Goal: Information Seeking & Learning: Learn about a topic

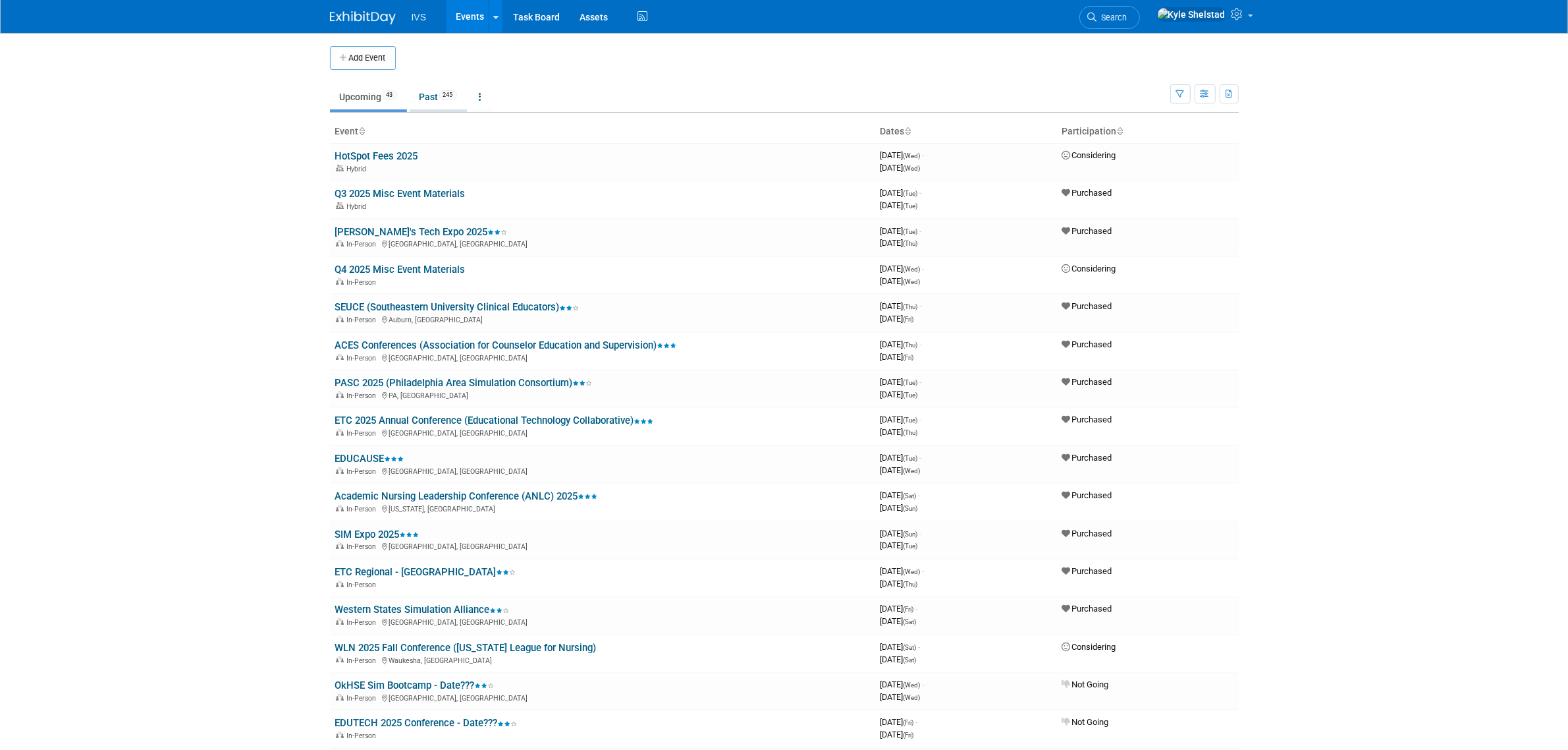
click at [443, 99] on link "Past 245" at bounding box center [438, 97] width 57 height 25
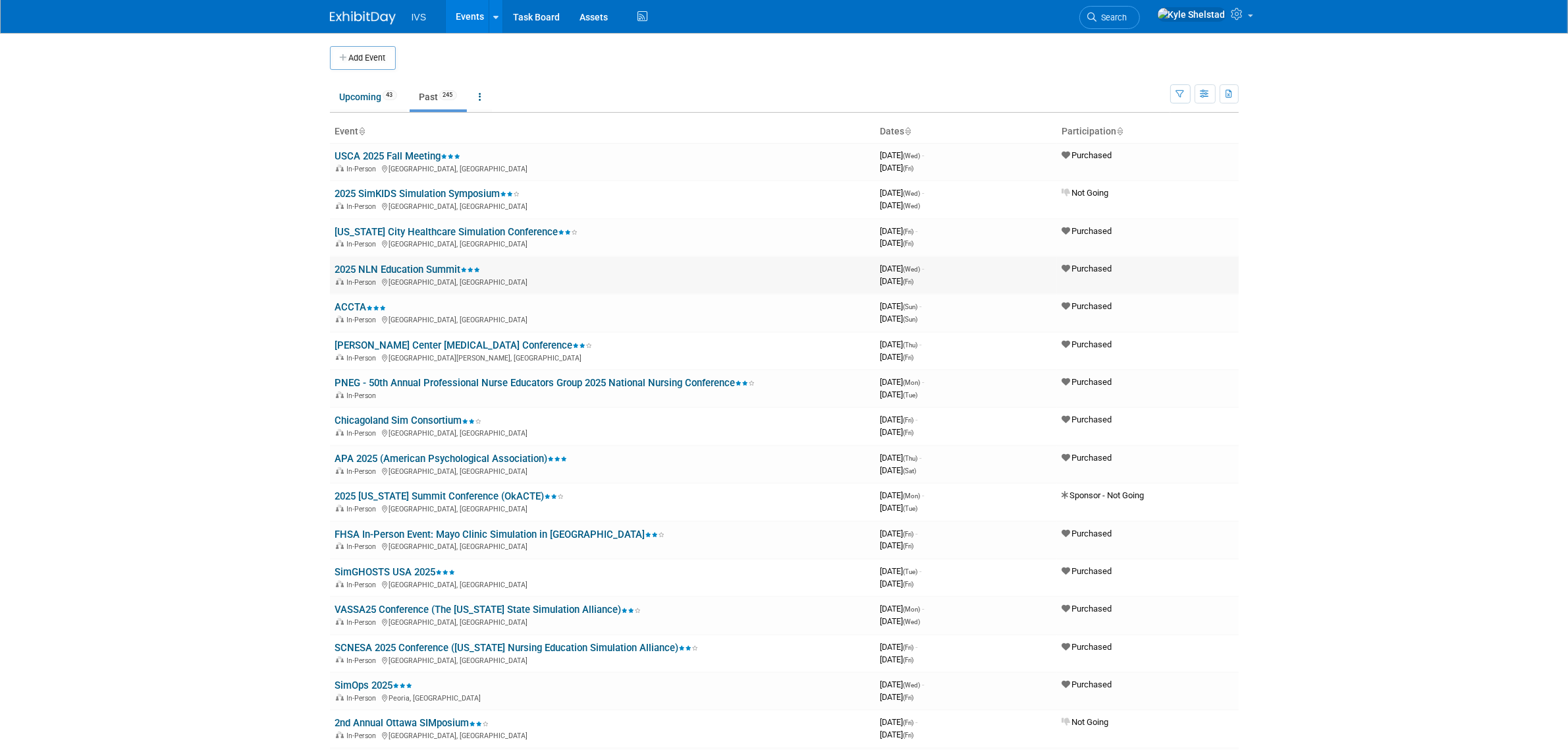
click at [396, 265] on link "2025 NLN Education Summit" at bounding box center [408, 269] width 145 height 12
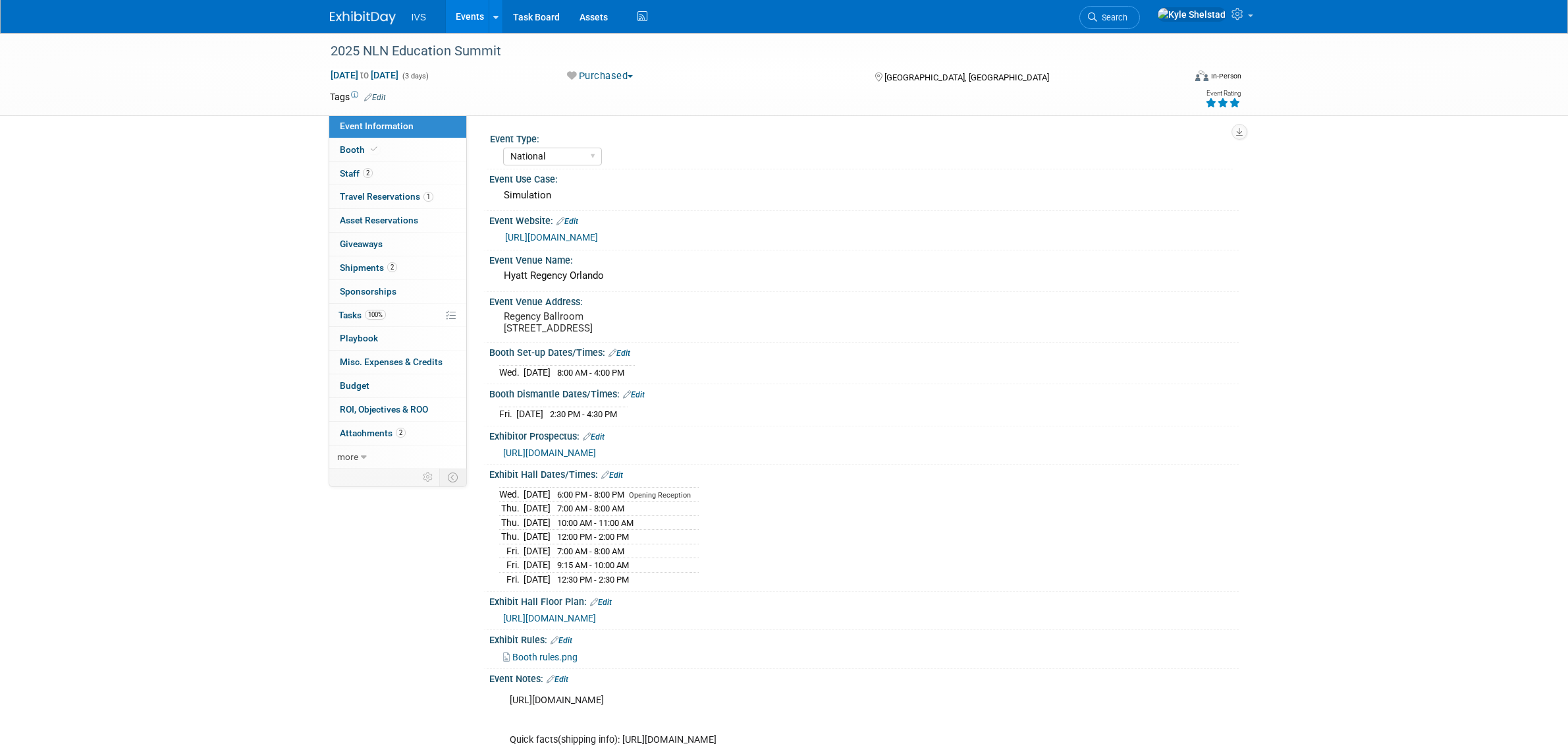
select select "National"
click at [402, 170] on link "2 Staff 2" at bounding box center [398, 173] width 137 height 23
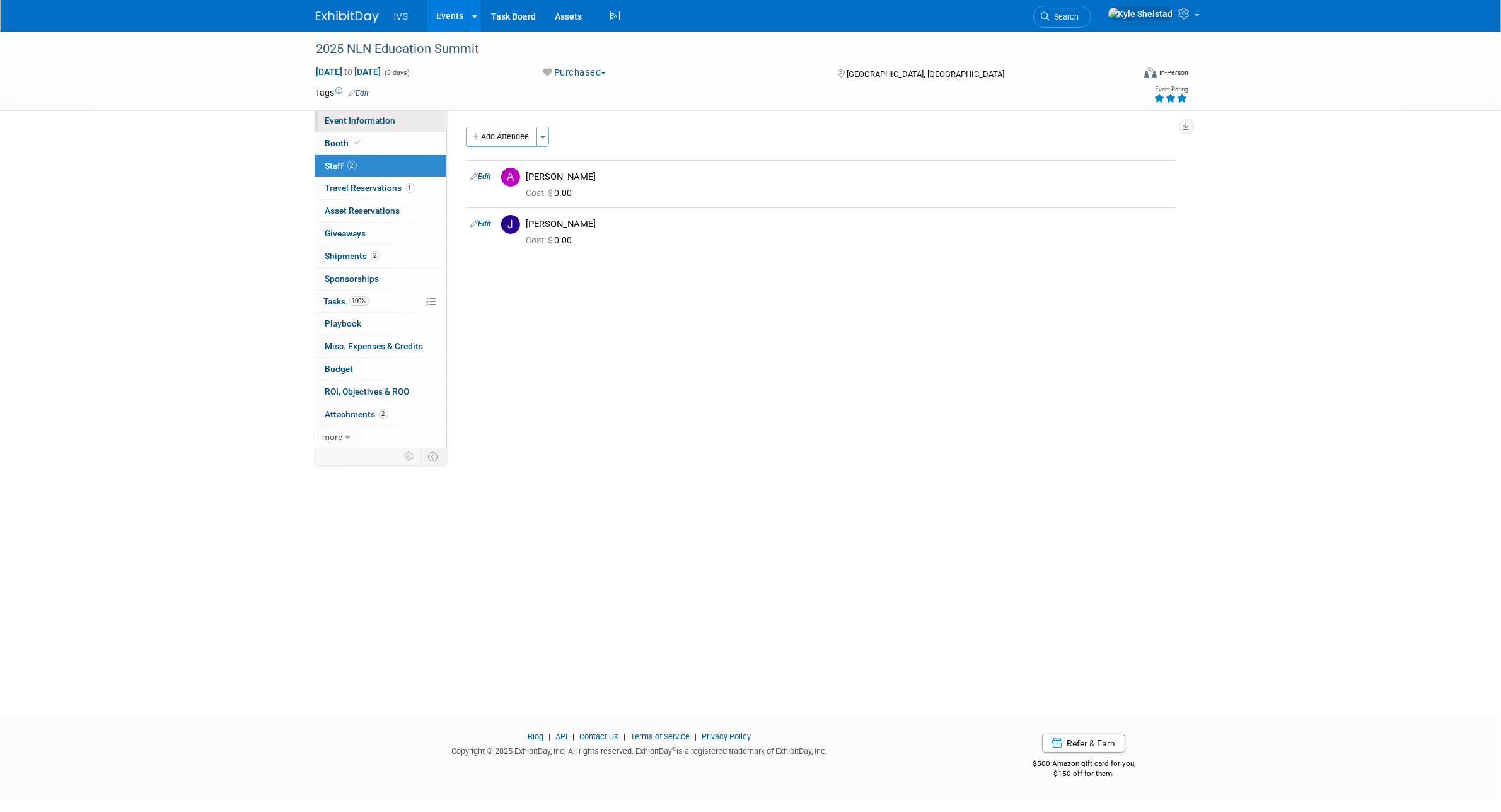
click at [398, 118] on link "Event Information" at bounding box center [381, 121] width 131 height 22
select select "National"
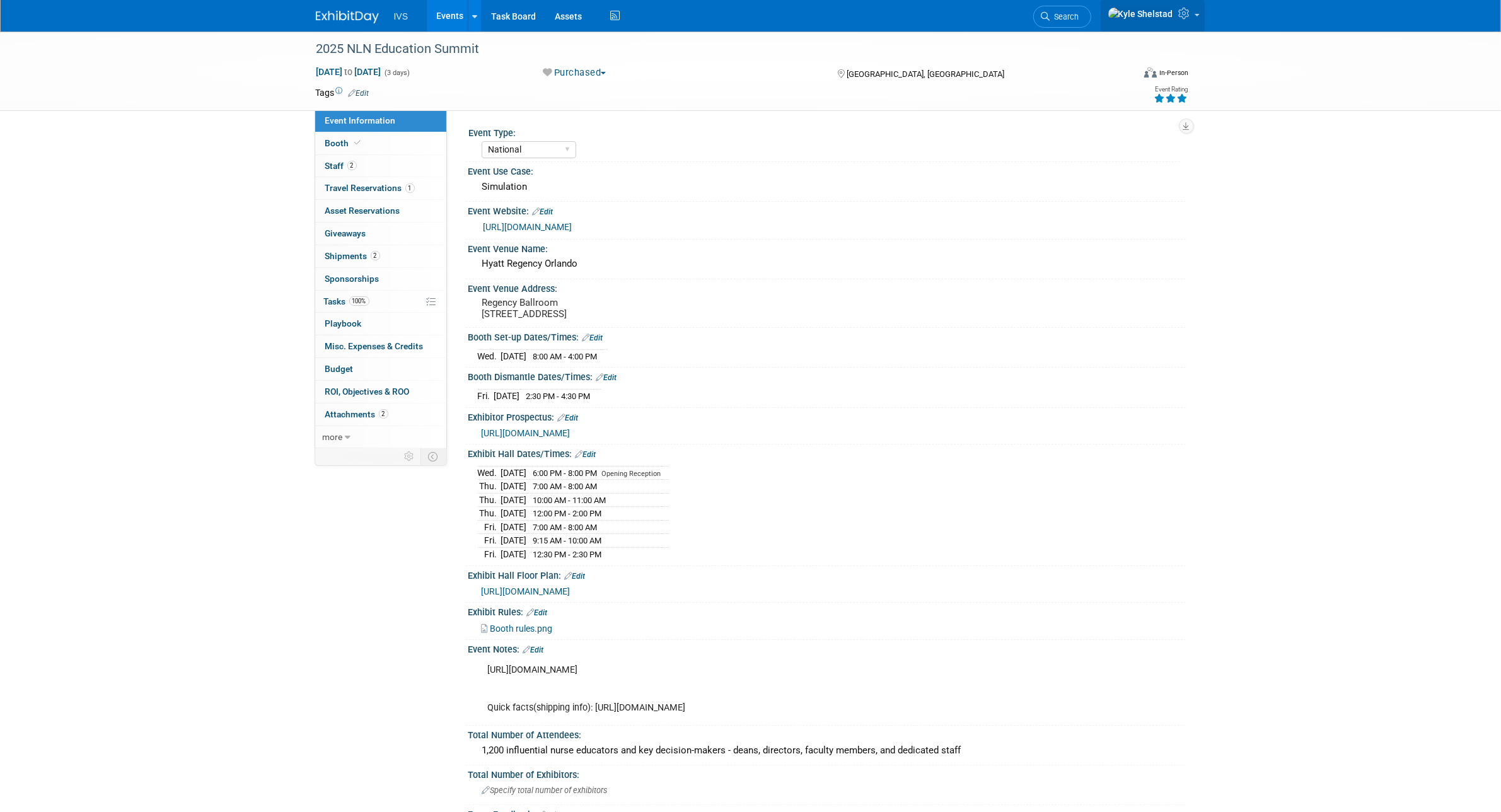
click at [1183, 19] on icon at bounding box center [1186, 13] width 14 height 11
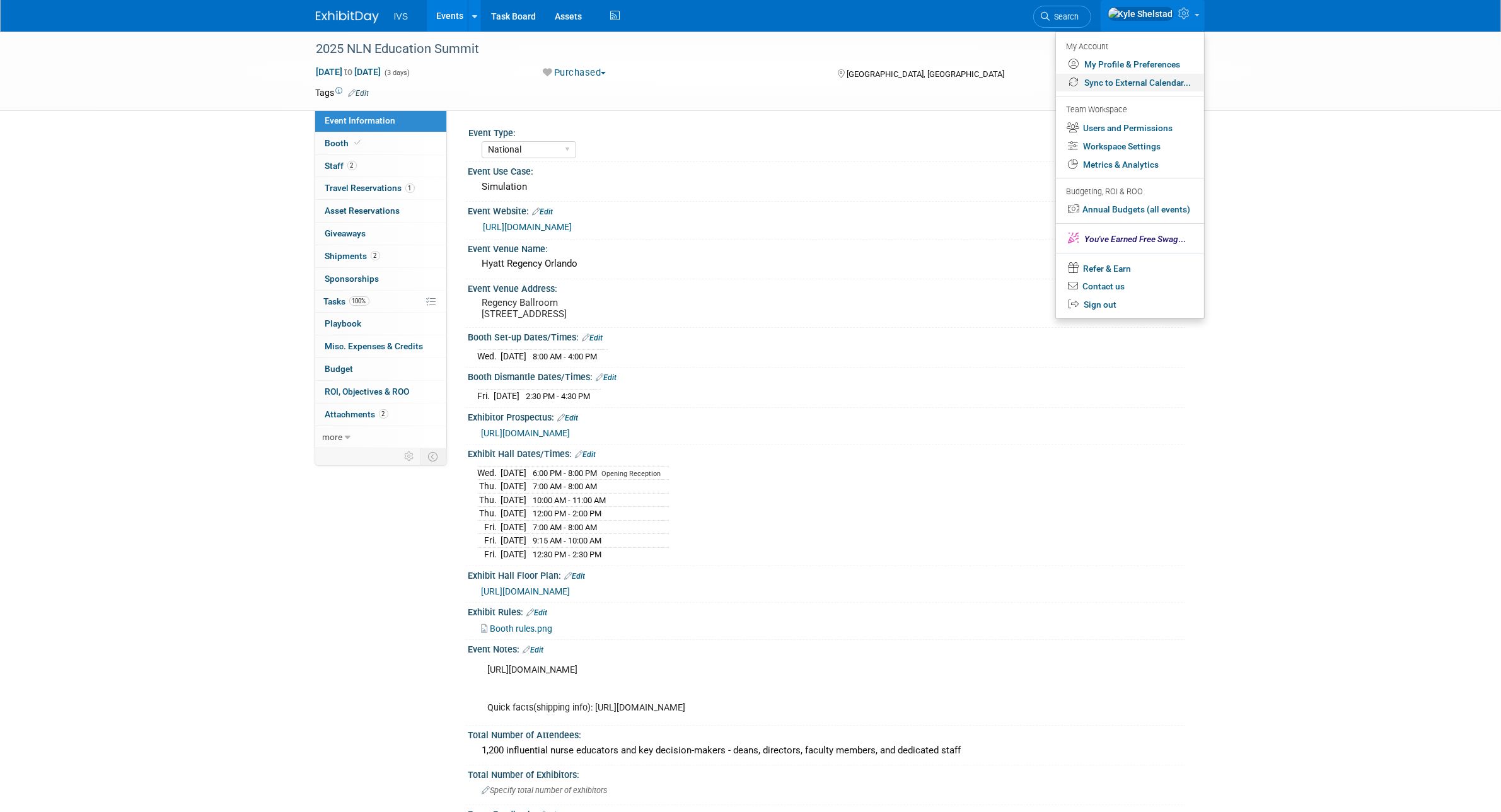
click at [1165, 83] on link "Sync to External Calendar..." at bounding box center [1130, 83] width 148 height 18
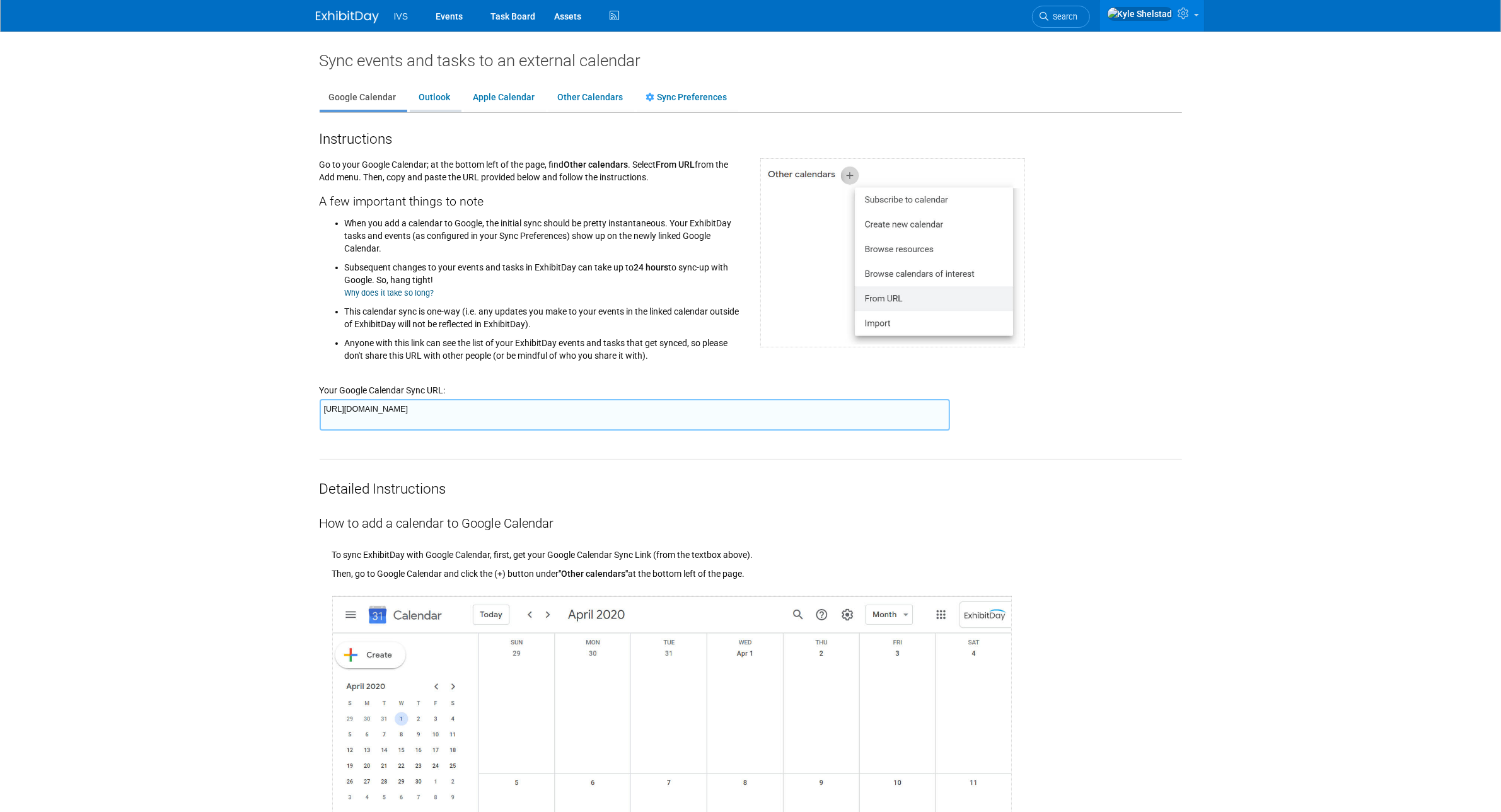
click at [439, 102] on link "Outlook" at bounding box center [435, 98] width 51 height 24
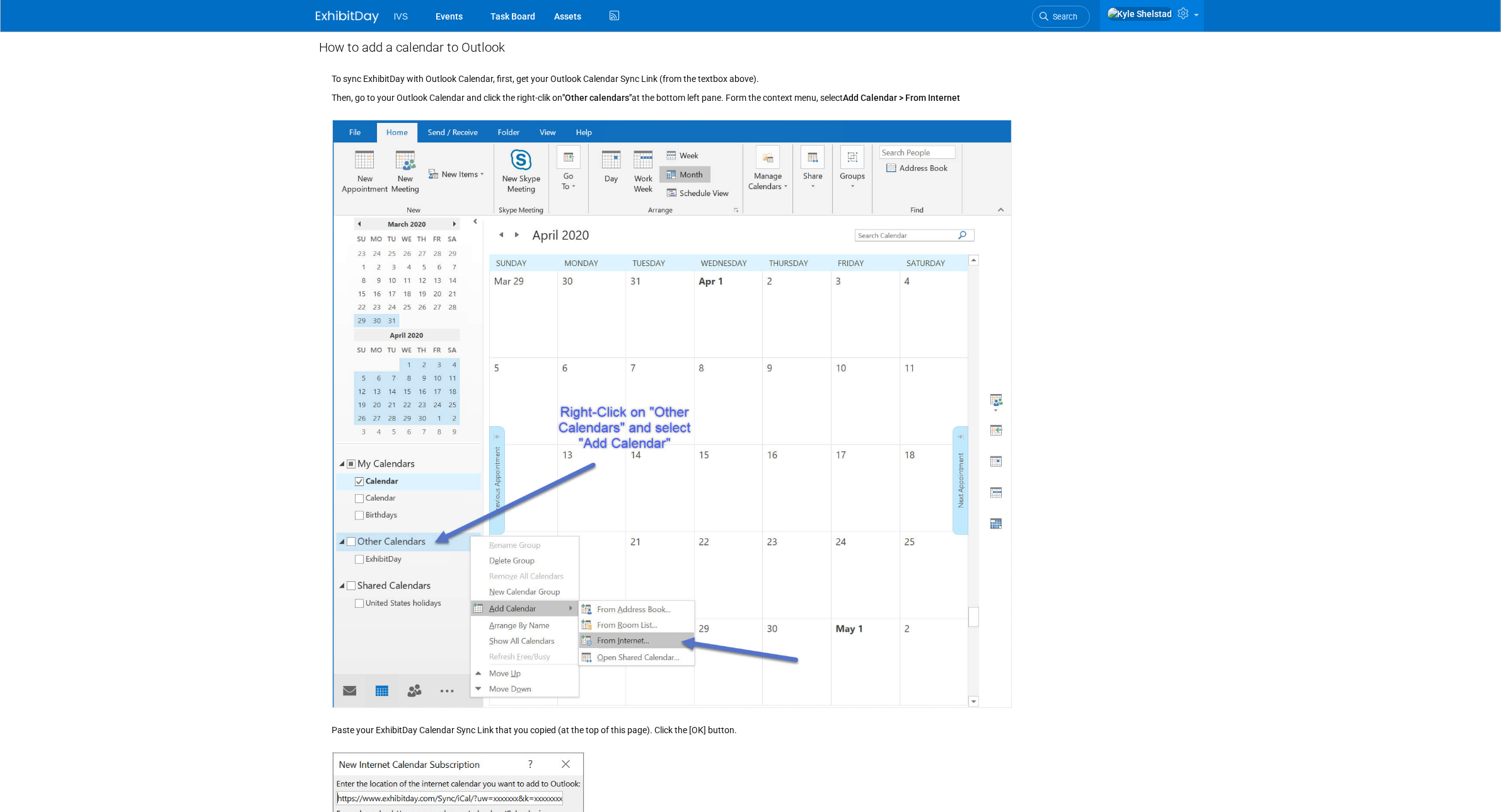
scroll to position [475, 0]
click at [446, 17] on link "Events" at bounding box center [449, 16] width 46 height 31
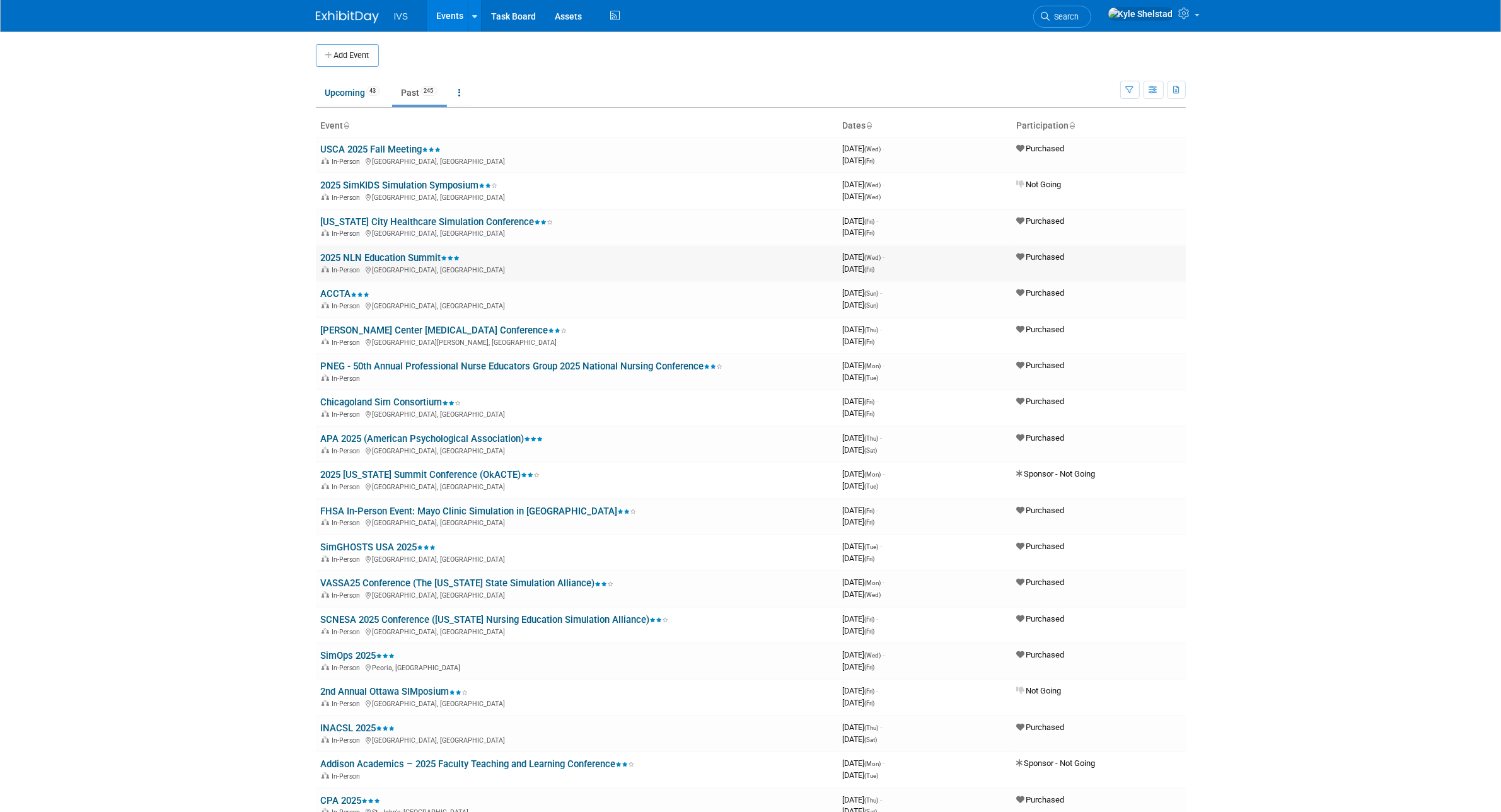
click at [368, 252] on link "2025 NLN Education Summit" at bounding box center [390, 258] width 139 height 11
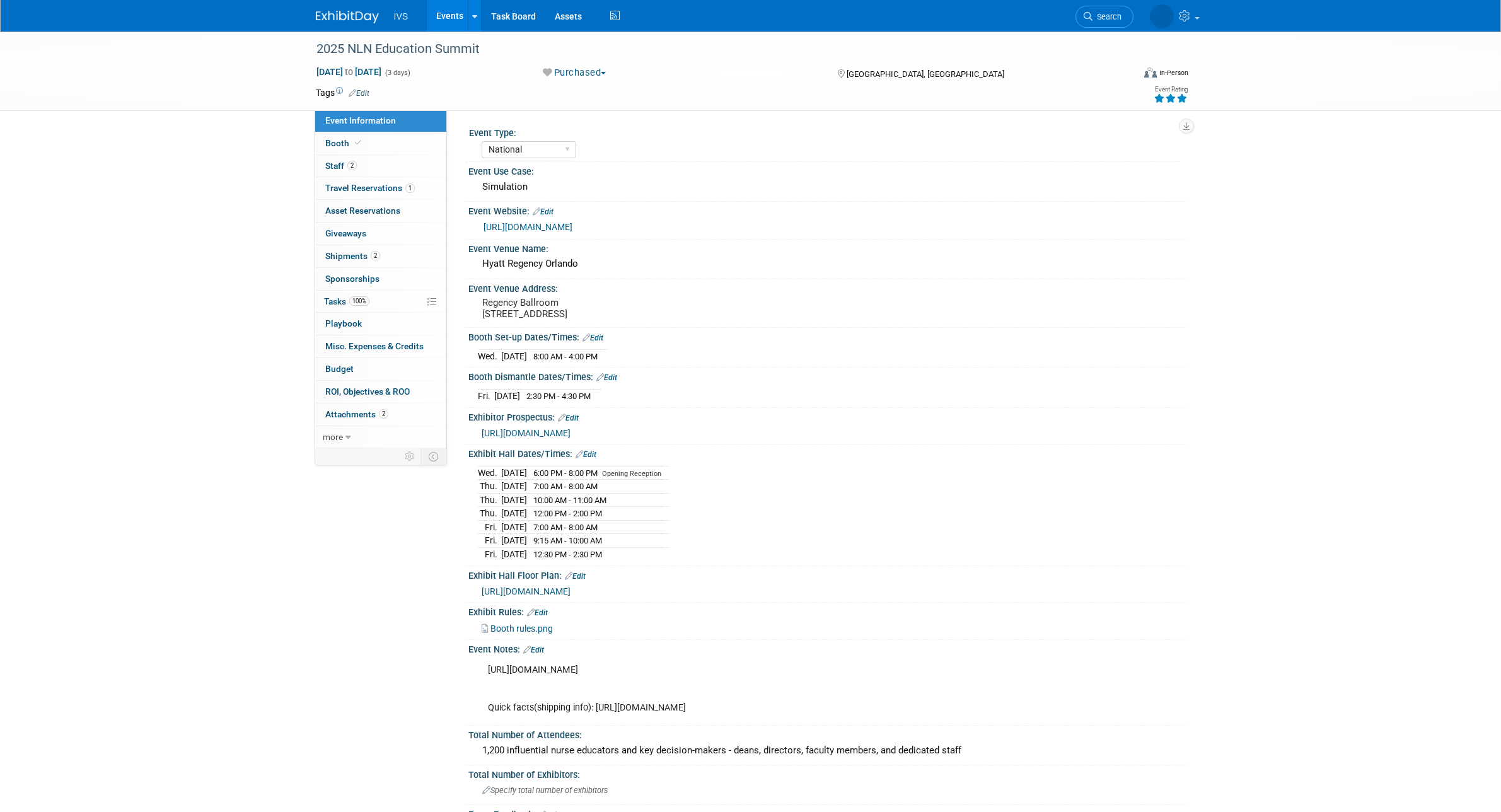
select select "National"
click at [390, 193] on span "Travel Reservations 1" at bounding box center [370, 188] width 90 height 10
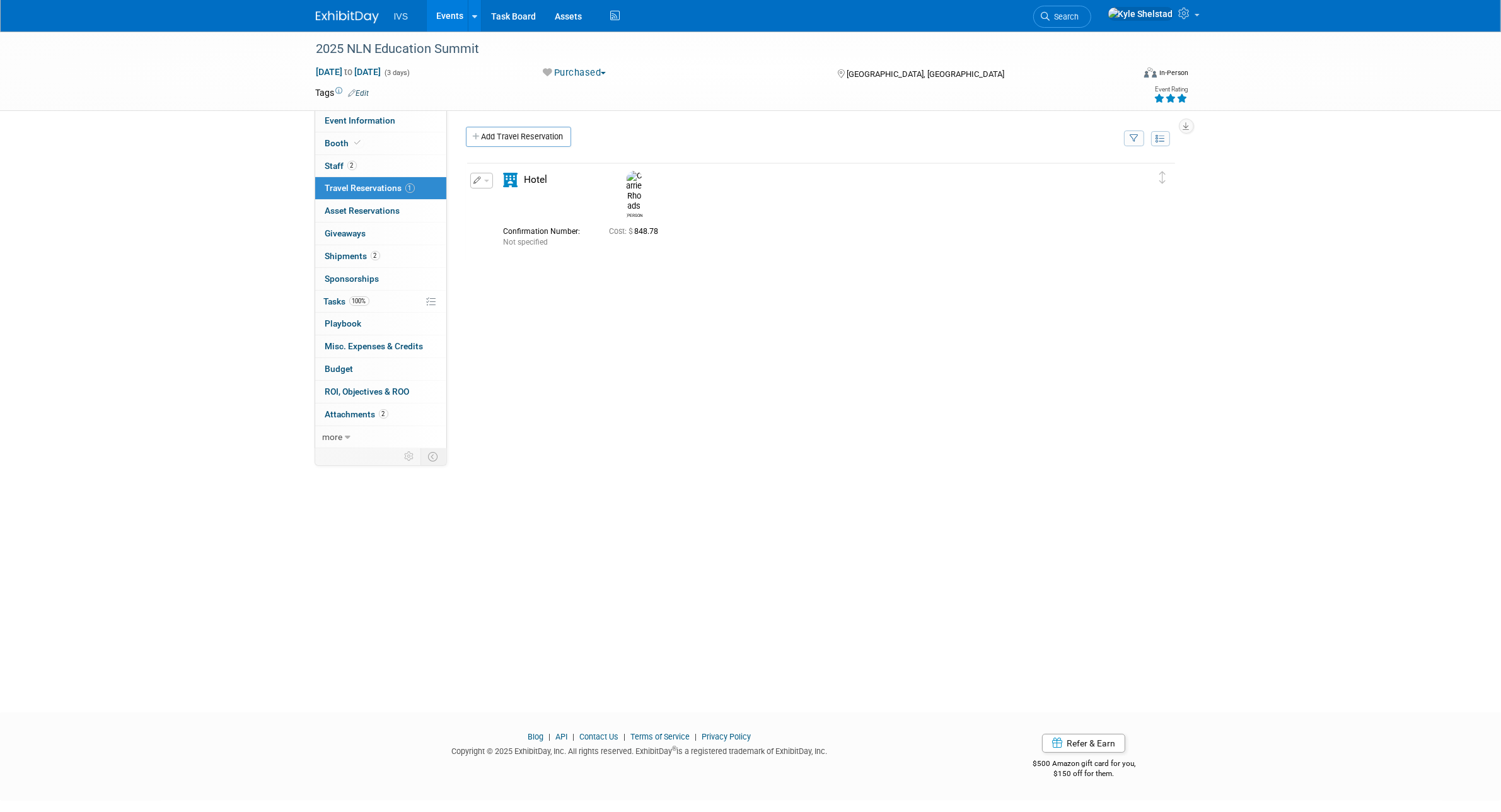
click at [352, 25] on div "IVS Events Add Event Bulk Upload Events Shareable Event Boards Recently Viewed …" at bounding box center [750, 16] width 870 height 31
click at [358, 10] on img at bounding box center [347, 16] width 63 height 12
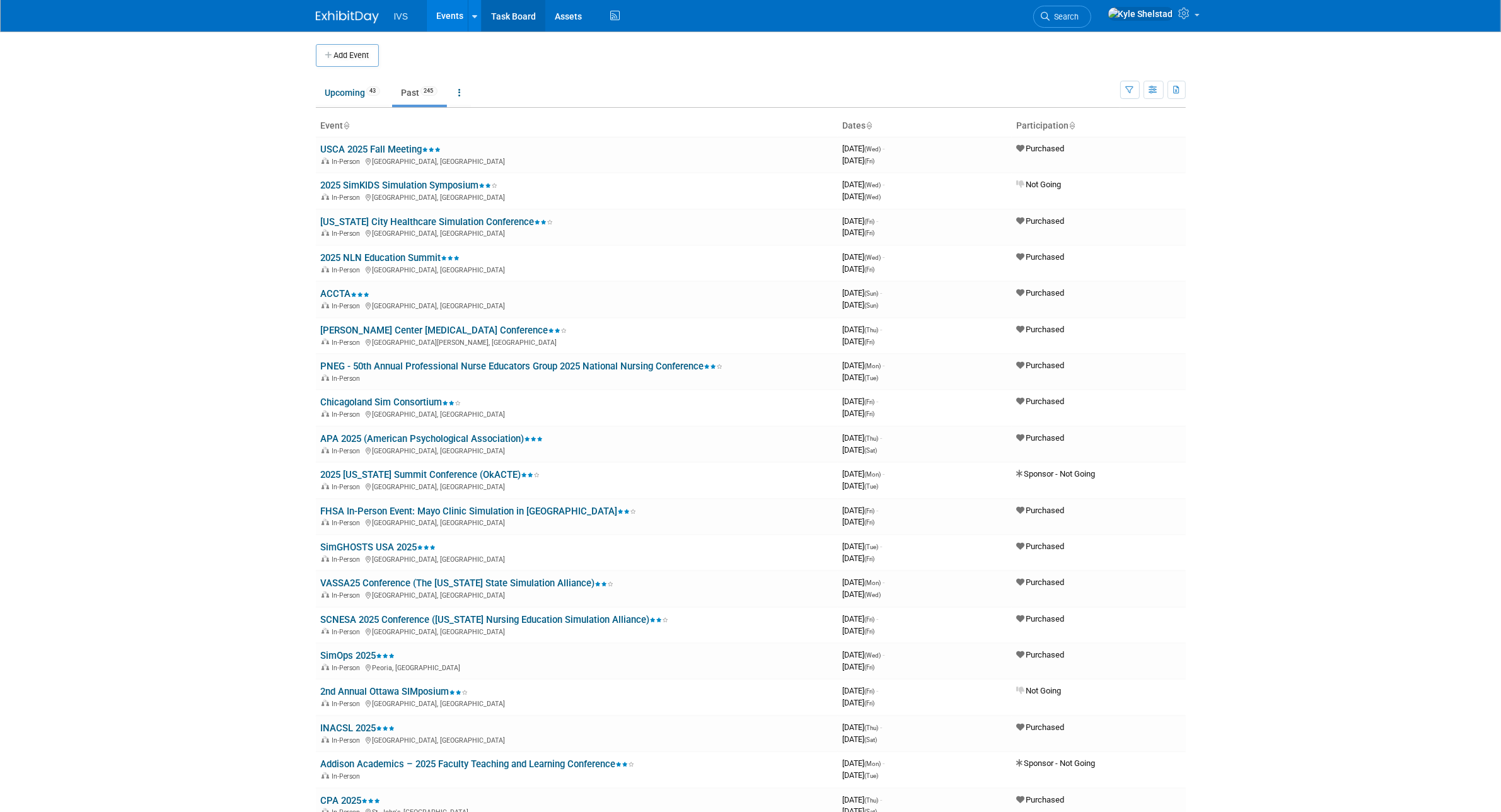
click at [512, 12] on link "Task Board" at bounding box center [513, 16] width 64 height 31
click at [474, 16] on icon at bounding box center [475, 16] width 5 height 8
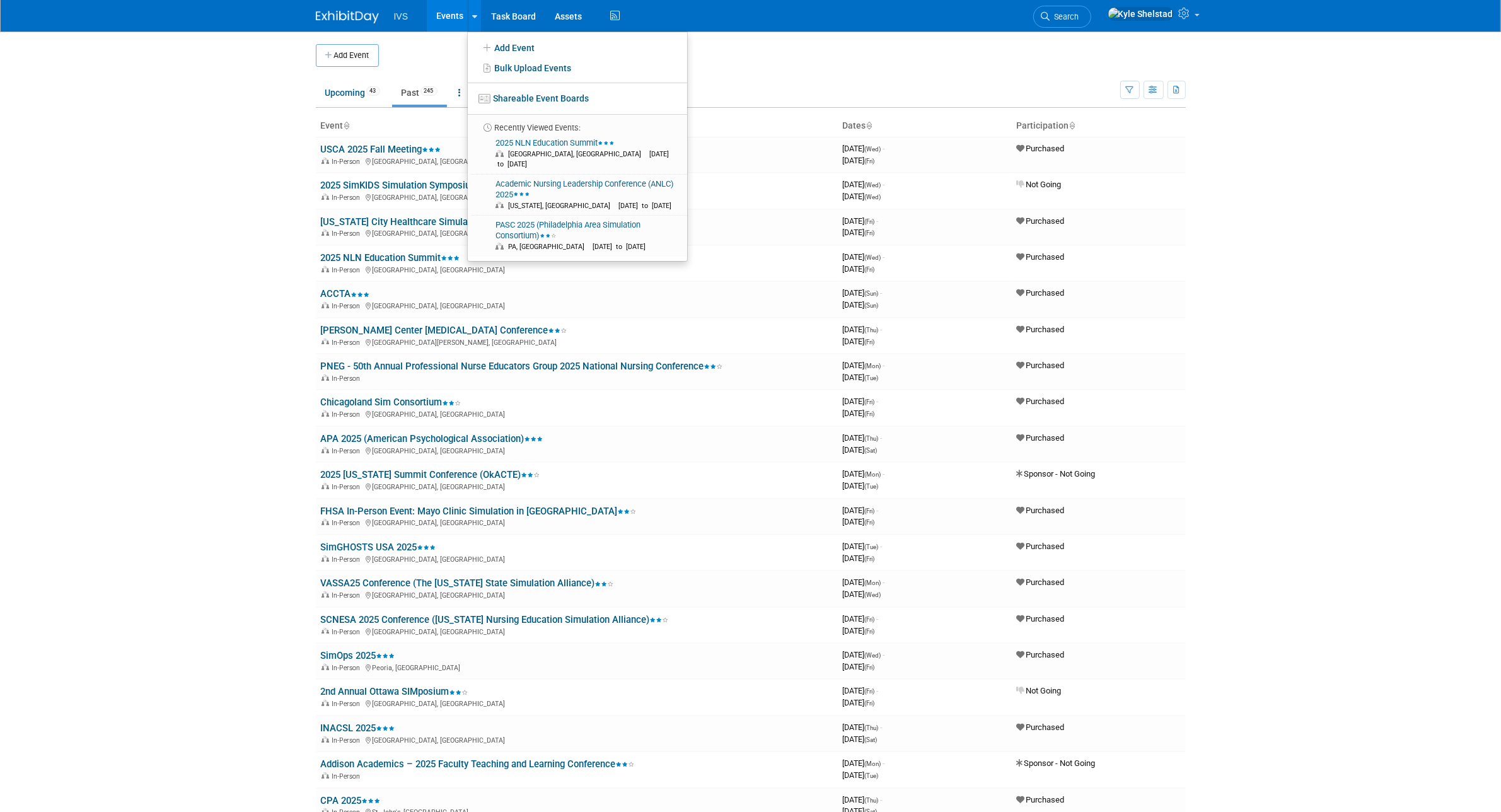
click at [746, 58] on td at bounding box center [761, 55] width 764 height 23
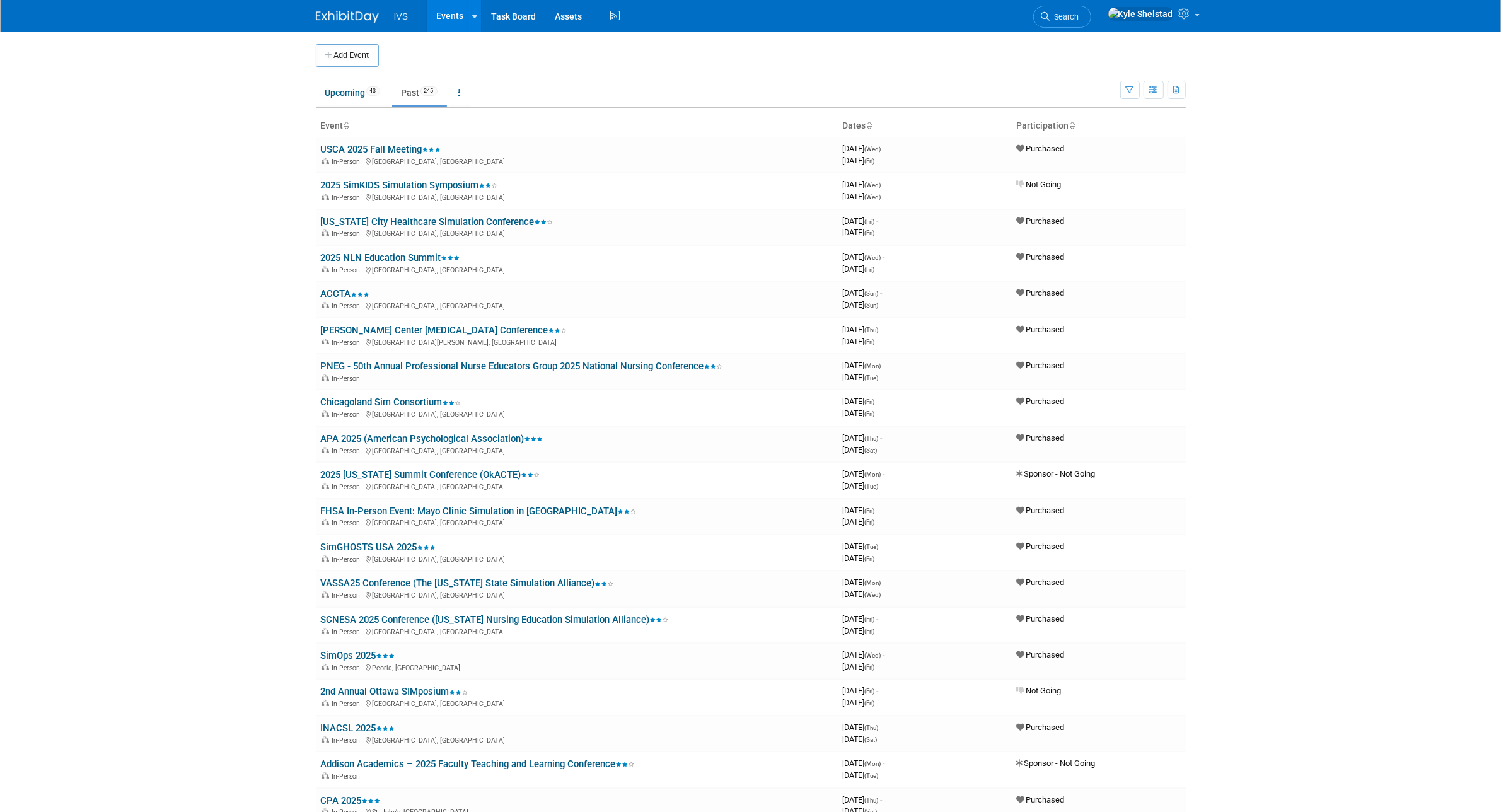
click at [863, 98] on ul "Upcoming 43 Past 245 All Events 288 Past and Upcoming Grouped Annually Events g…" at bounding box center [718, 94] width 804 height 29
click at [352, 90] on link "Upcoming 43" at bounding box center [352, 92] width 74 height 24
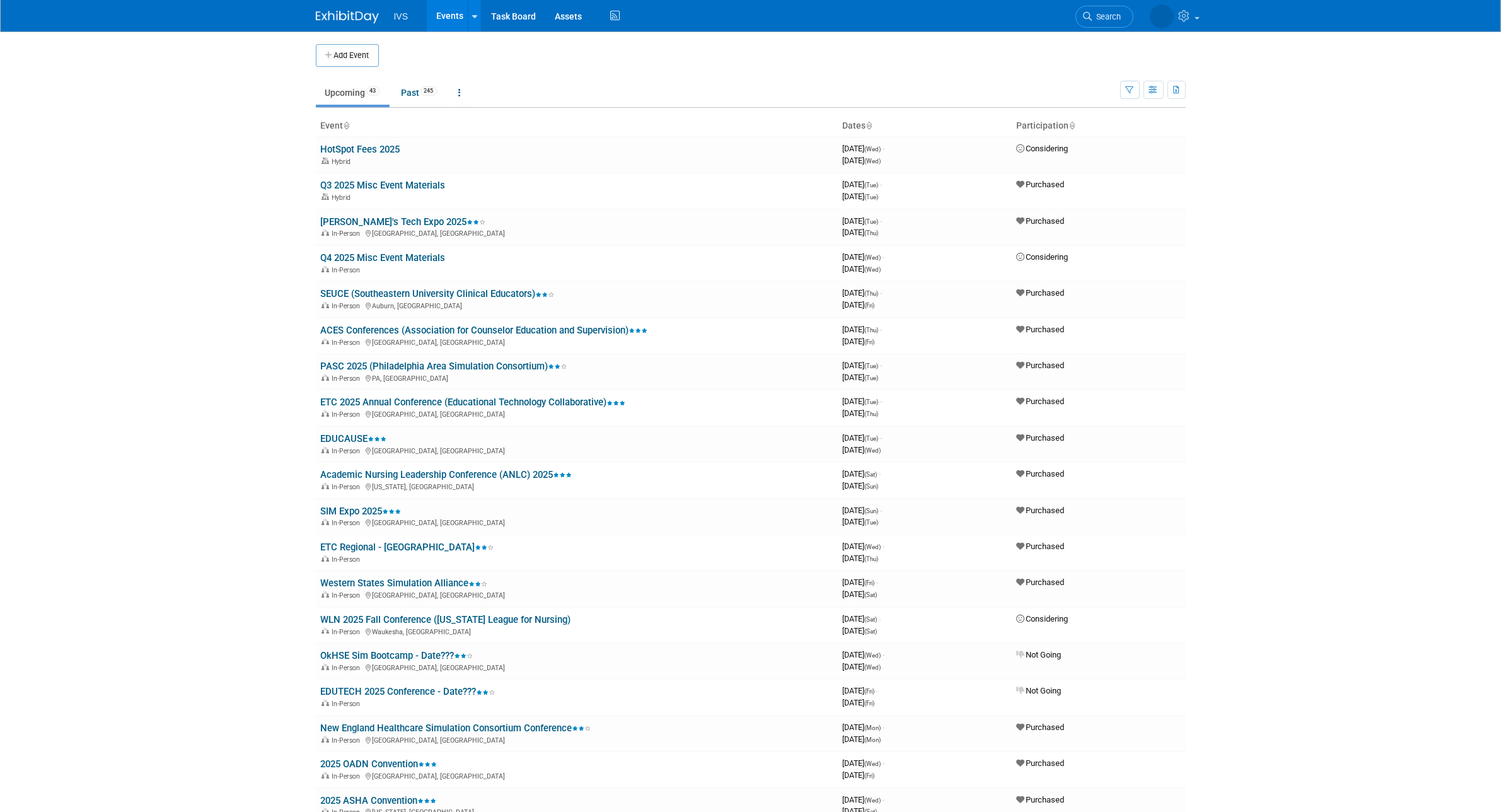
click at [299, 322] on body "IVS Events Add Event Bulk Upload Events Shareable Event Boards Recently Viewed …" at bounding box center [750, 406] width 1501 height 812
click at [414, 83] on link "Past 245" at bounding box center [420, 92] width 55 height 24
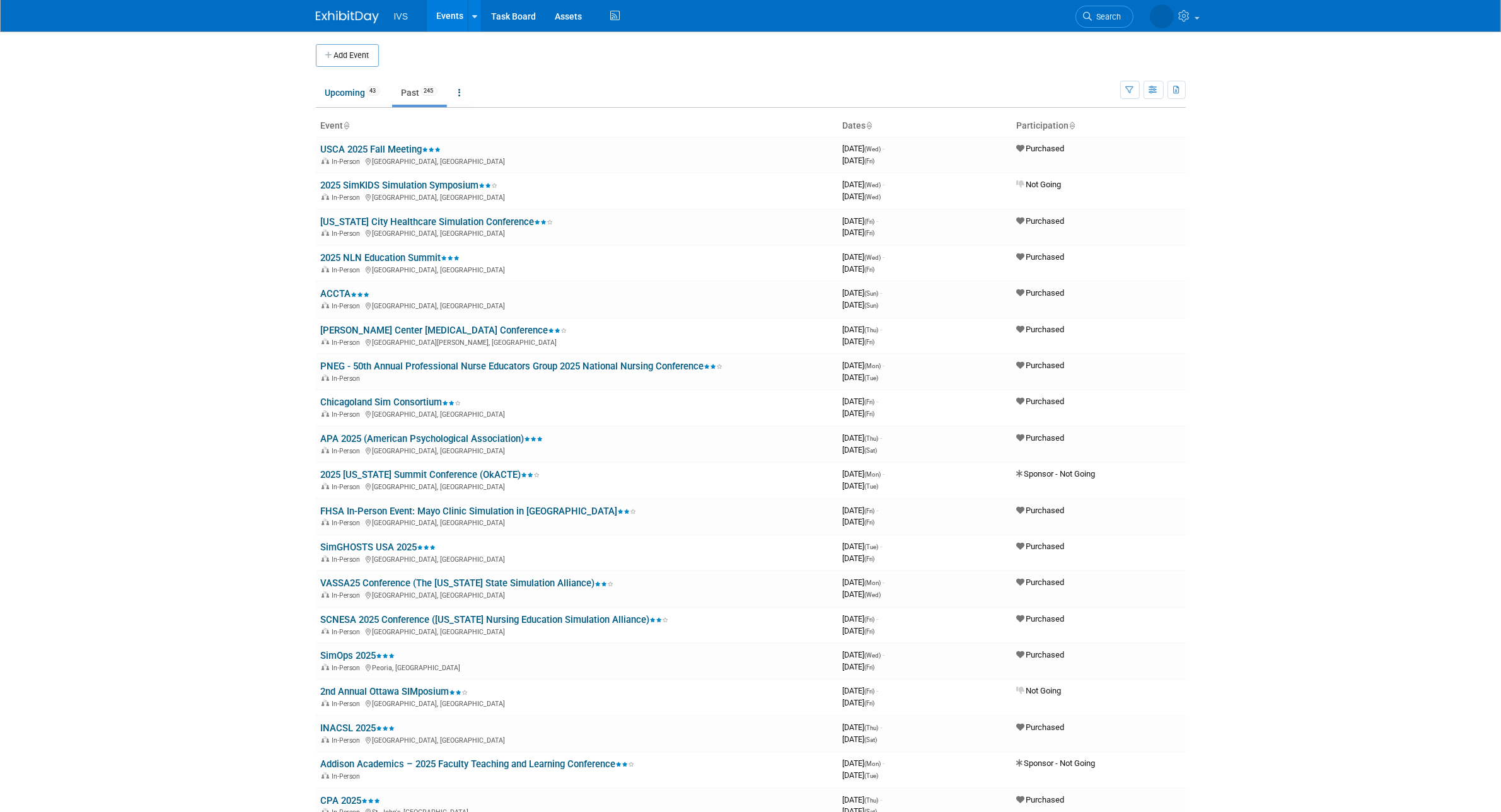
scroll to position [3420, 0]
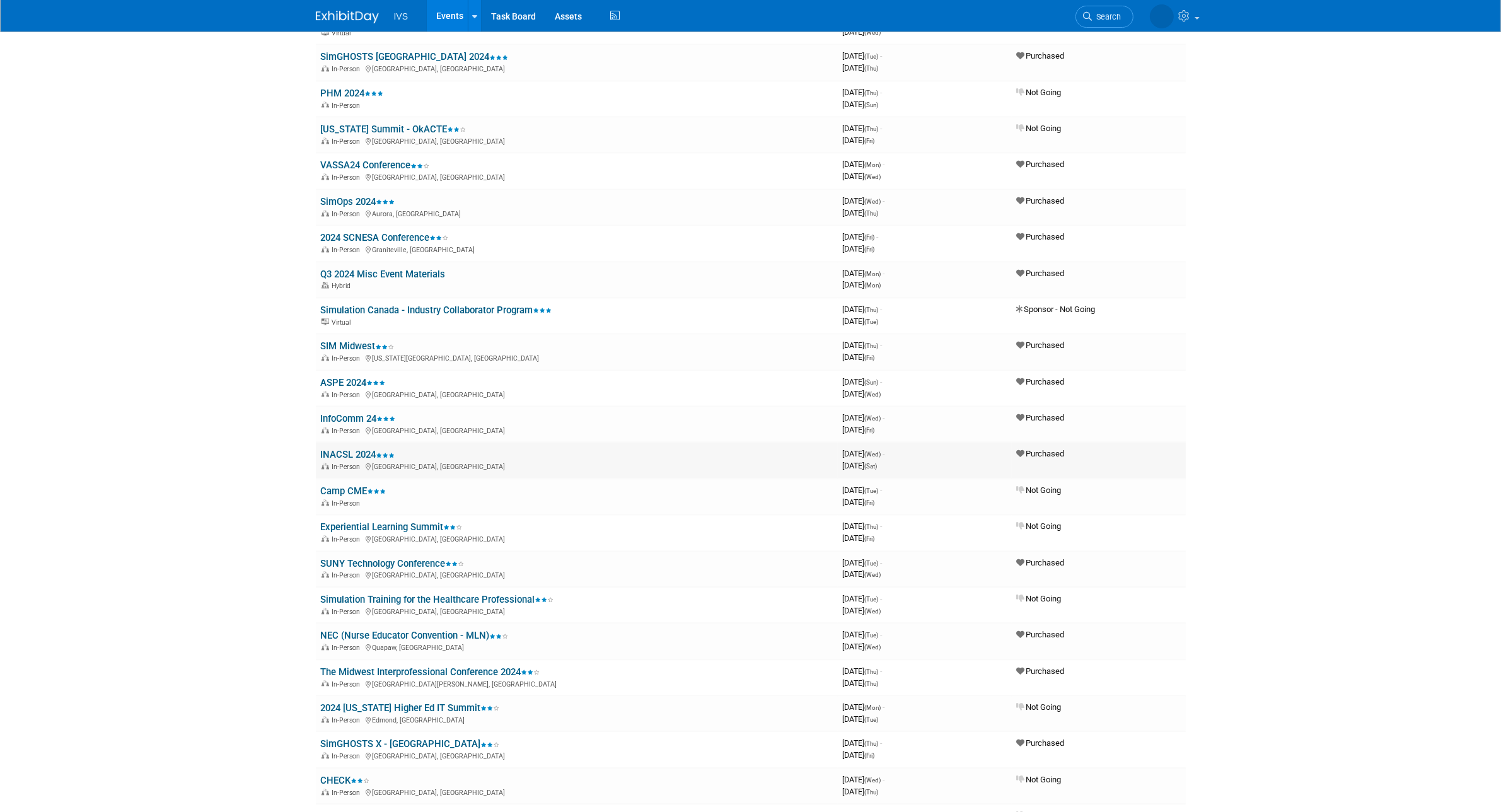
click at [335, 449] on link "INACSL 2024" at bounding box center [358, 454] width 74 height 11
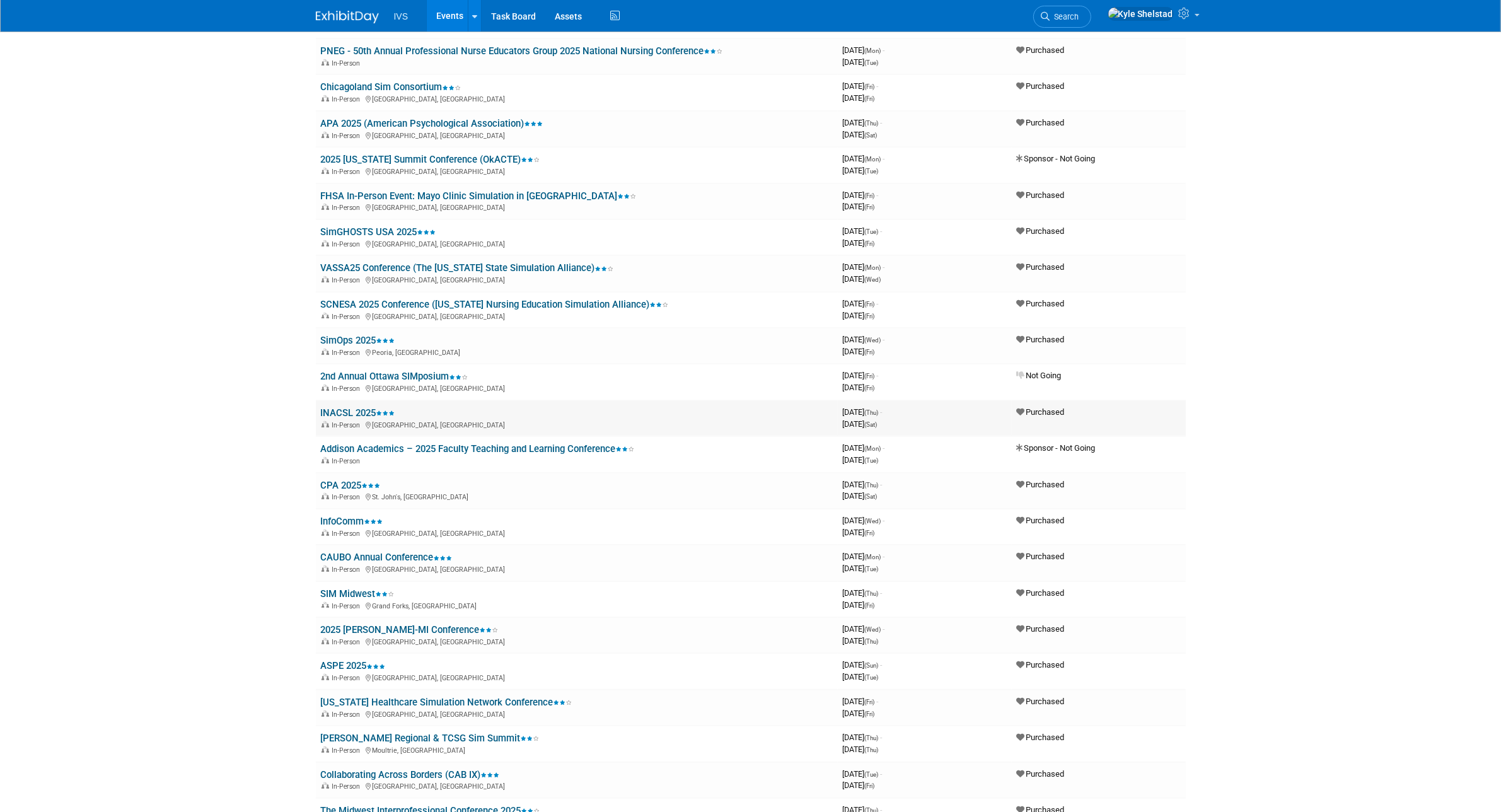
click at [372, 407] on link "INACSL 2025" at bounding box center [358, 413] width 74 height 11
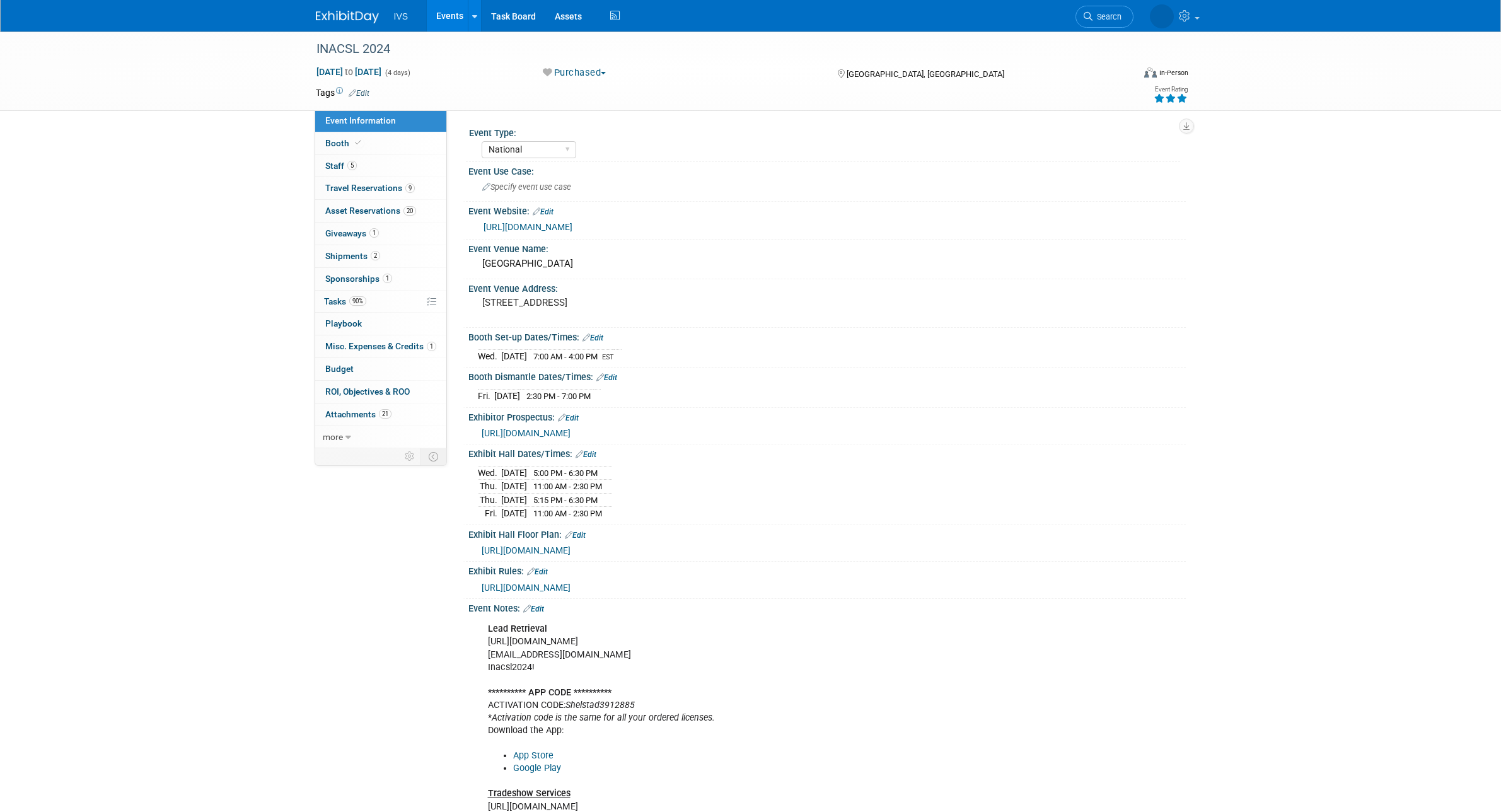
select select "National"
click at [360, 157] on link "5 Staff 5" at bounding box center [381, 166] width 131 height 22
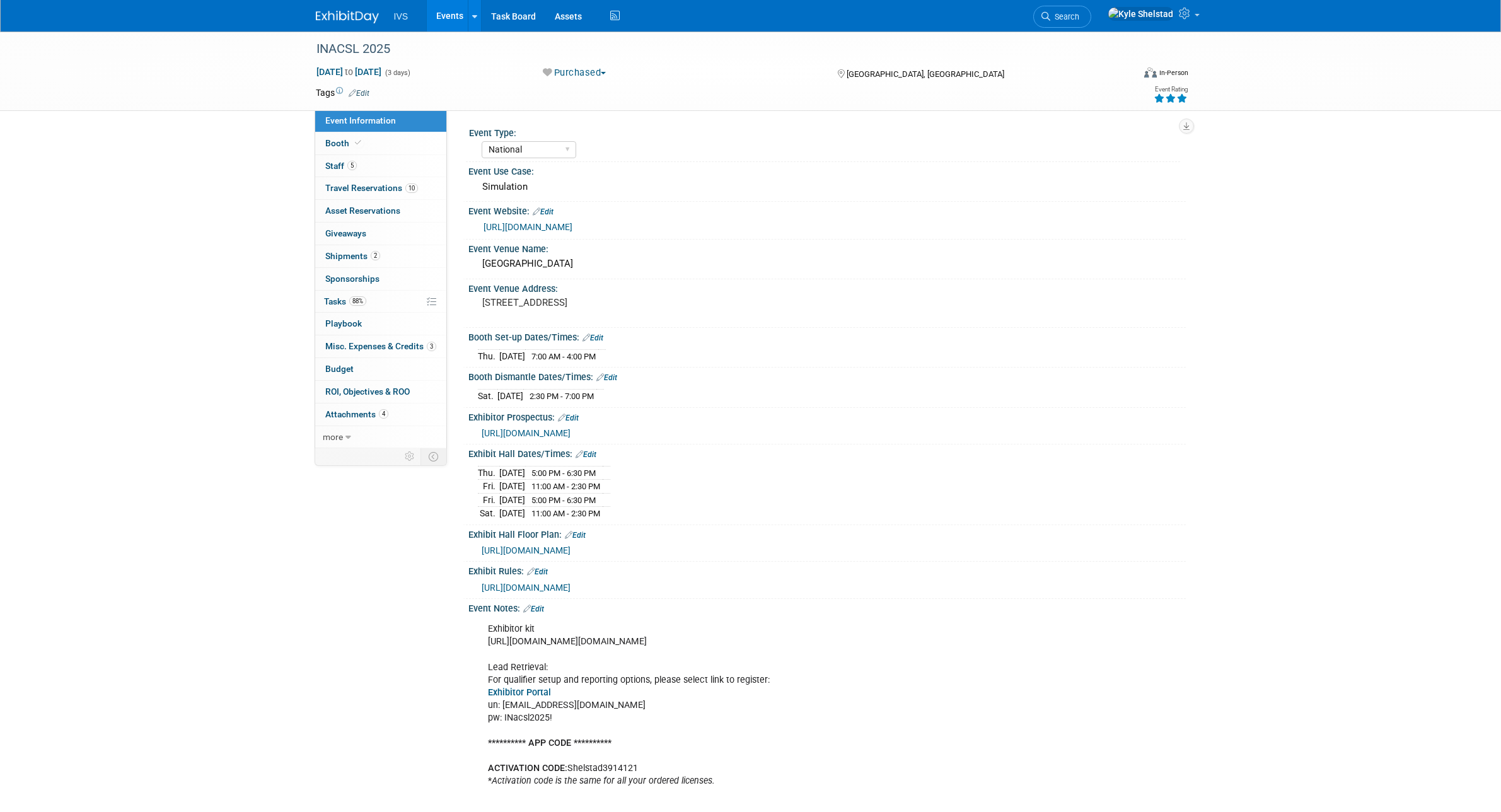
select select "National"
click at [404, 172] on link "5 Staff 5" at bounding box center [381, 166] width 131 height 22
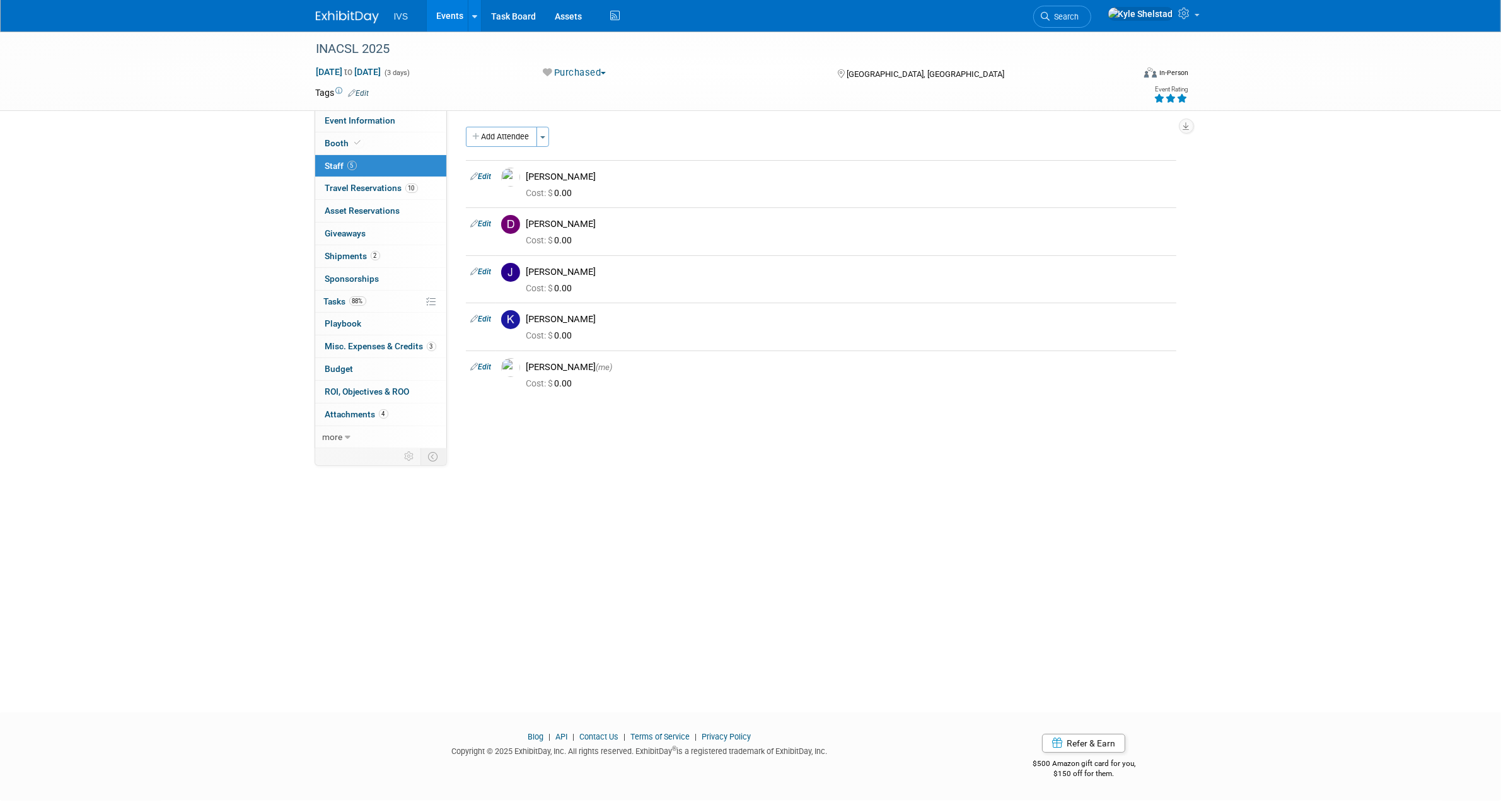
click at [457, 14] on link "Events" at bounding box center [450, 16] width 46 height 31
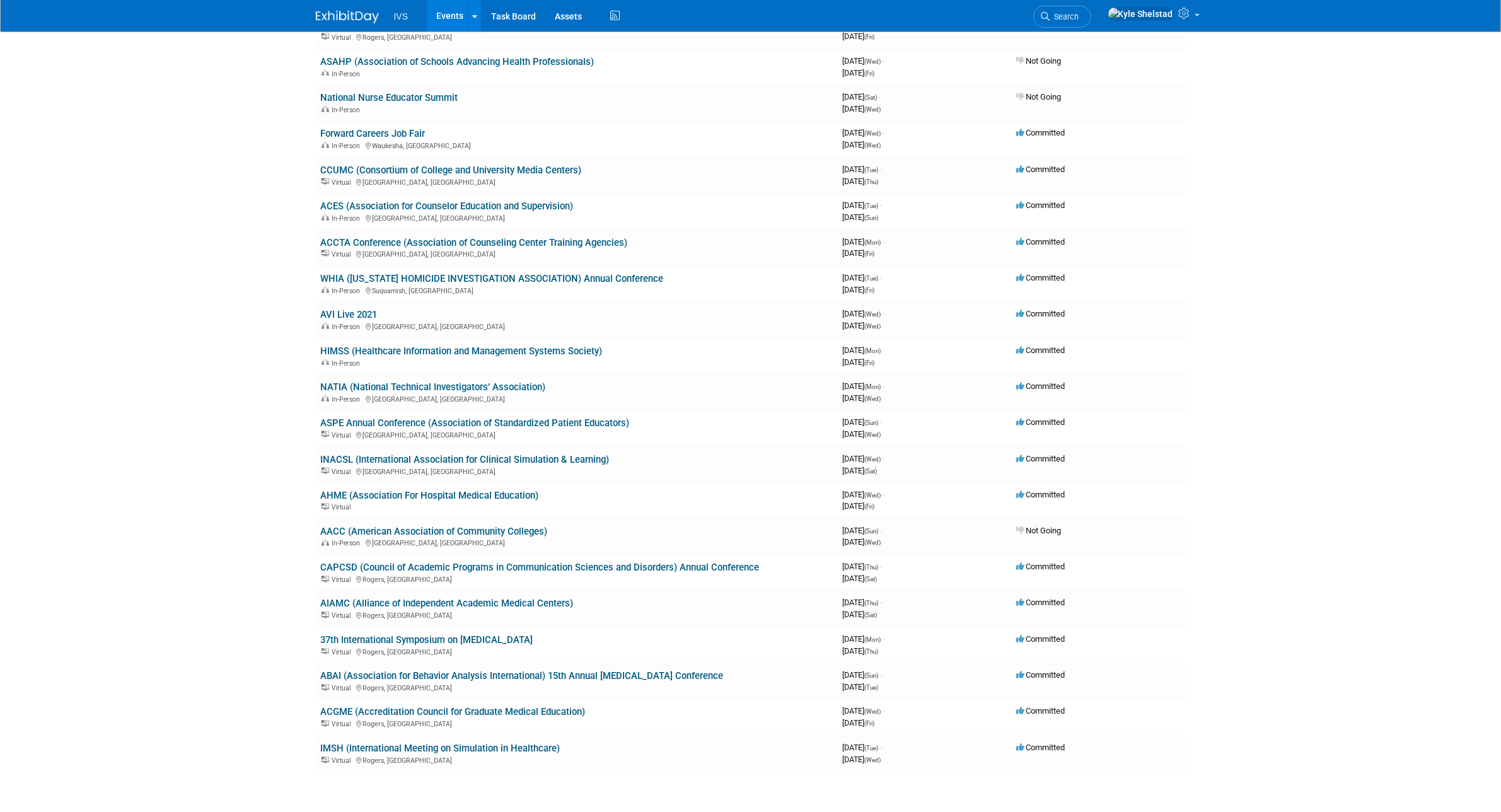
scroll to position [1564, 0]
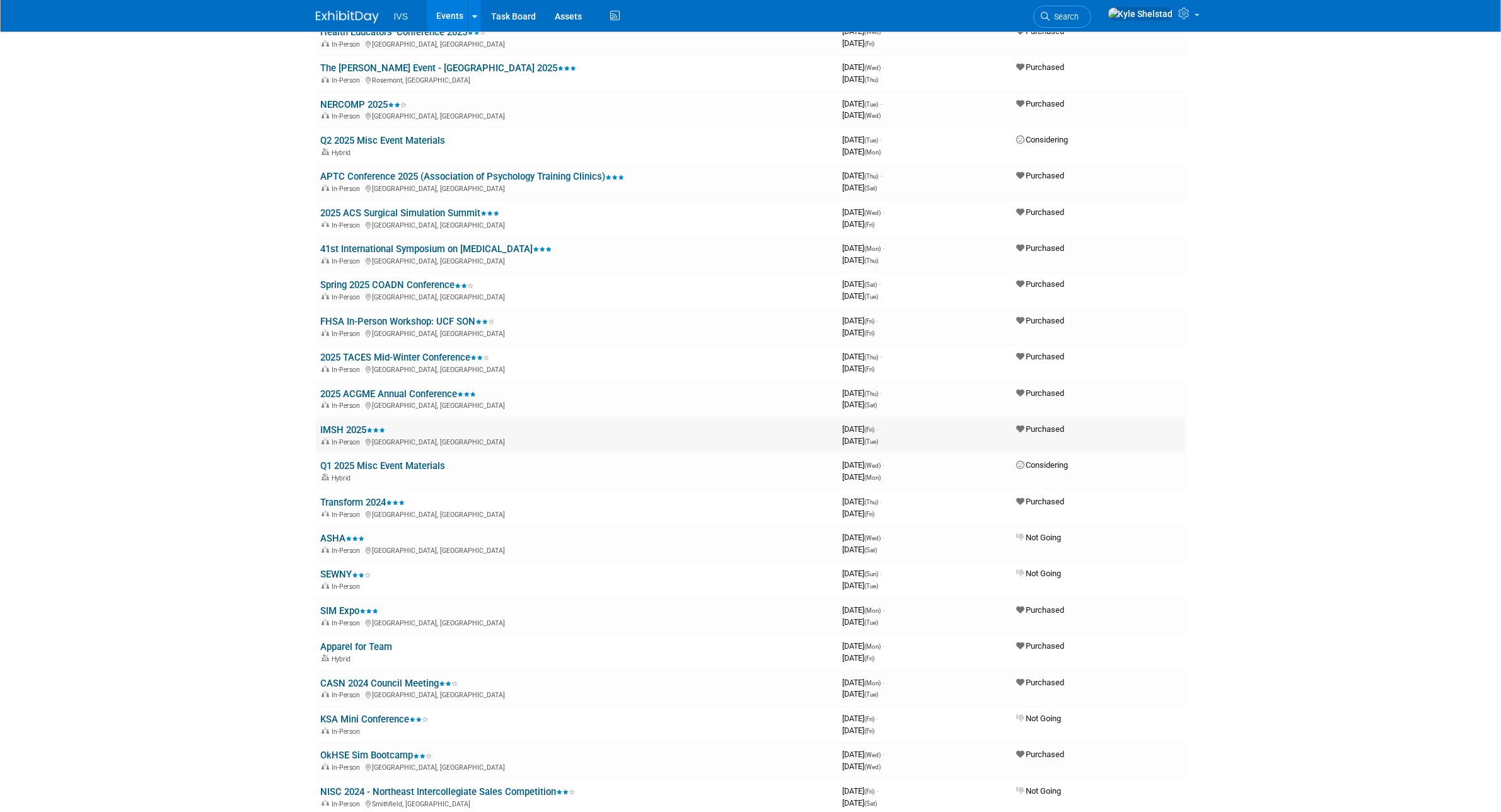
click at [332, 424] on link "IMSH 2025" at bounding box center [353, 429] width 65 height 11
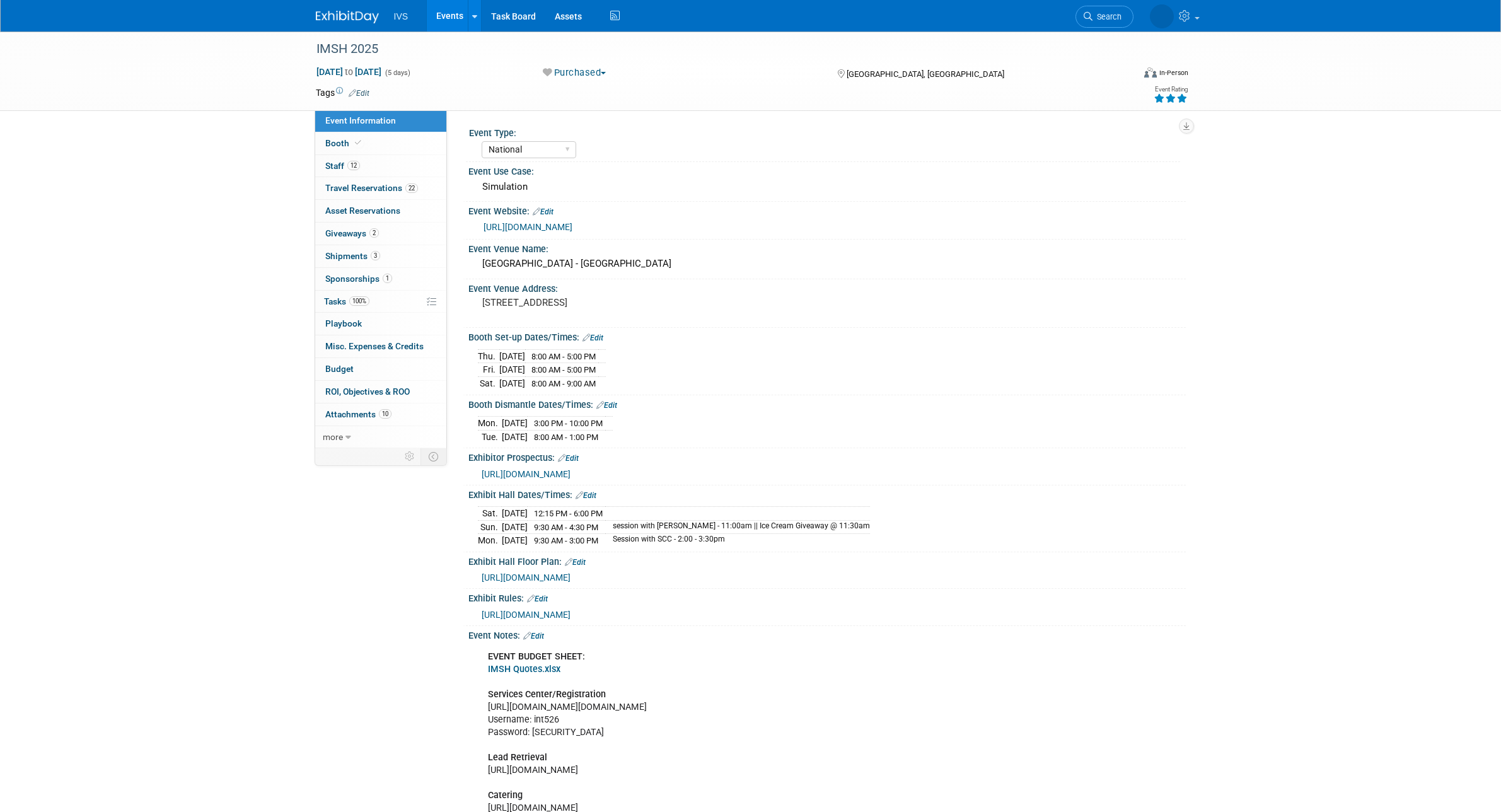
select select "National"
click at [397, 341] on link "0 Misc. Expenses & Credits 0" at bounding box center [381, 346] width 131 height 22
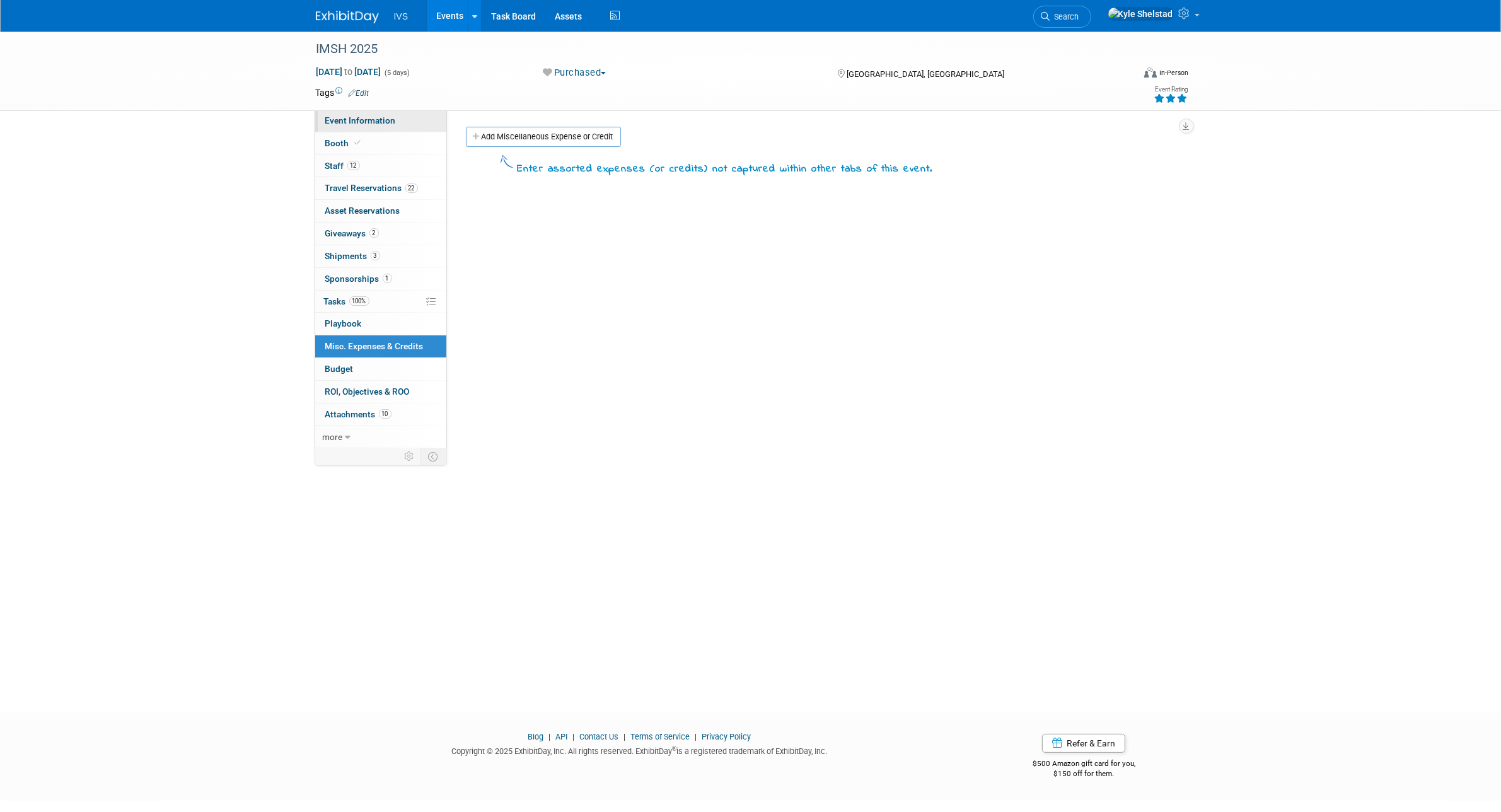
click at [399, 122] on link "Event Information" at bounding box center [381, 121] width 131 height 22
select select "National"
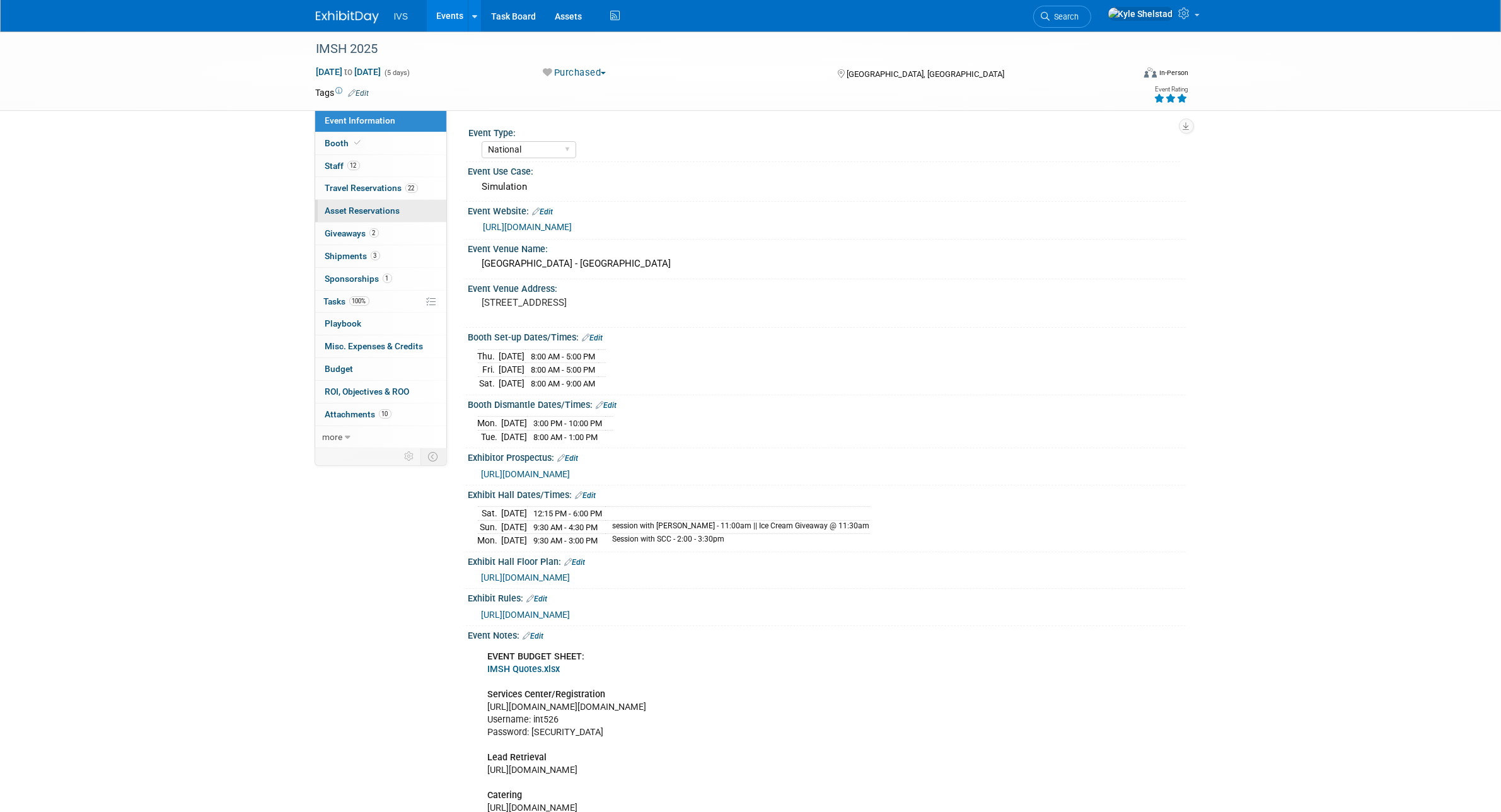
click at [395, 221] on link "0 Asset Reservations 0" at bounding box center [381, 211] width 131 height 22
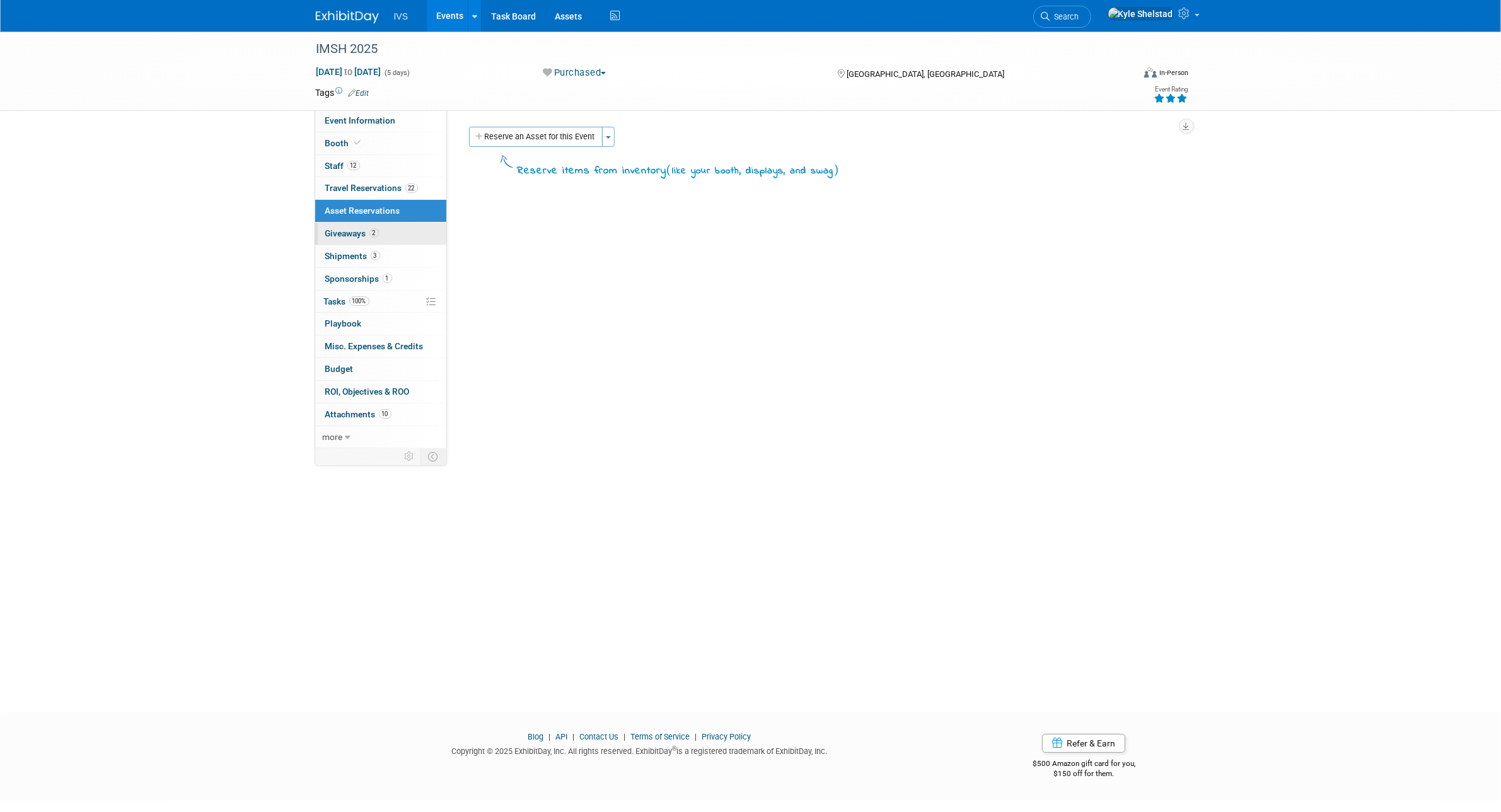
click at [392, 234] on link "2 Giveaways 2" at bounding box center [381, 234] width 131 height 22
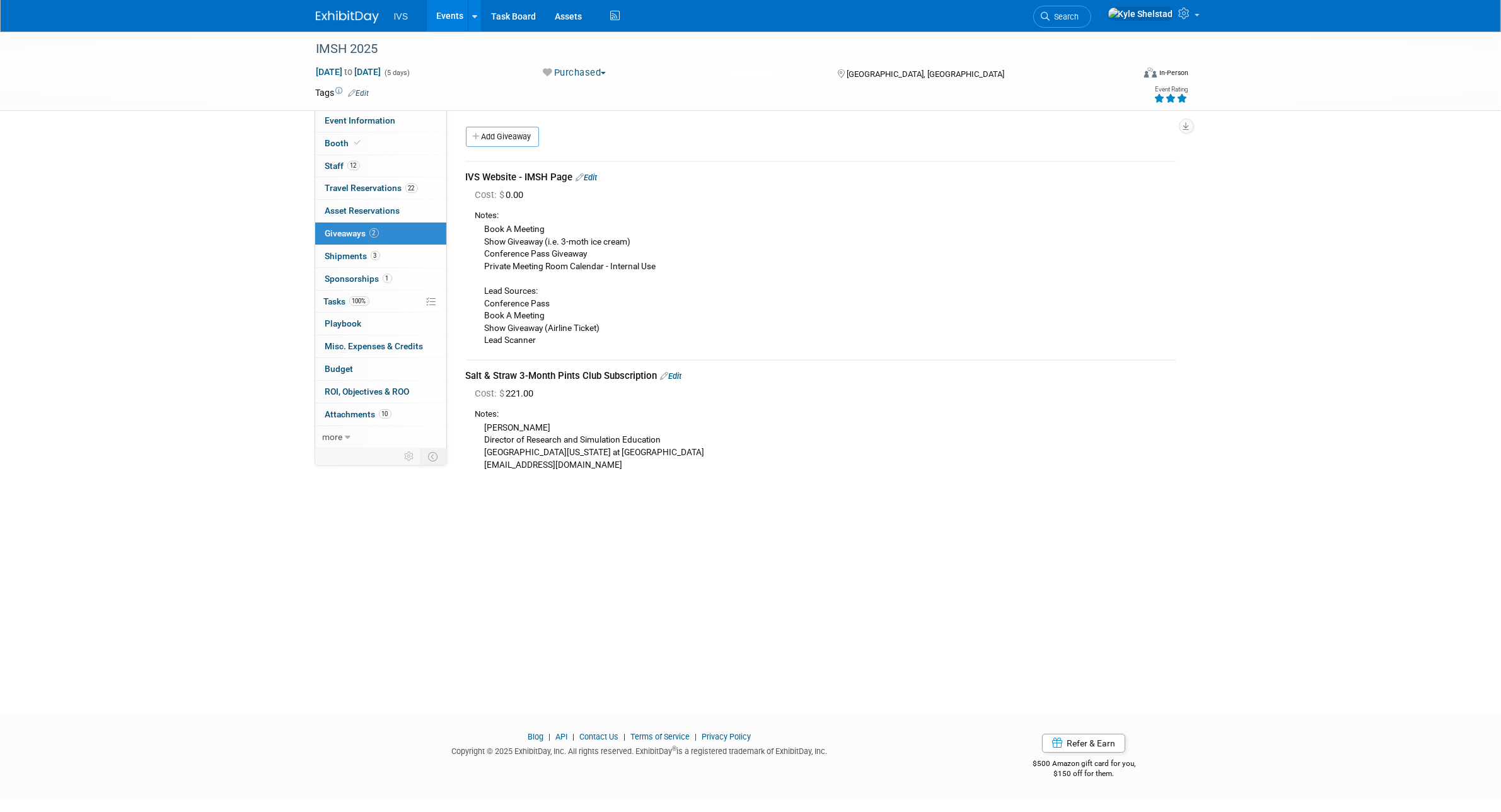
drag, startPoint x: 495, startPoint y: 229, endPoint x: 571, endPoint y: 340, distance: 134.5
click at [571, 340] on div "Book A Meeting Show Giveaway (i.e. 3-moth ice cream) Conference Pass Giveaway P…" at bounding box center [826, 284] width 701 height 124
drag, startPoint x: 534, startPoint y: 375, endPoint x: 647, endPoint y: 394, distance: 114.6
click at [647, 394] on td "Salt & Straw 3-Month Pints Club Subscription Edit Cost: $ 221.00" at bounding box center [821, 422] width 710 height 124
drag, startPoint x: 499, startPoint y: 427, endPoint x: 602, endPoint y: 475, distance: 113.6
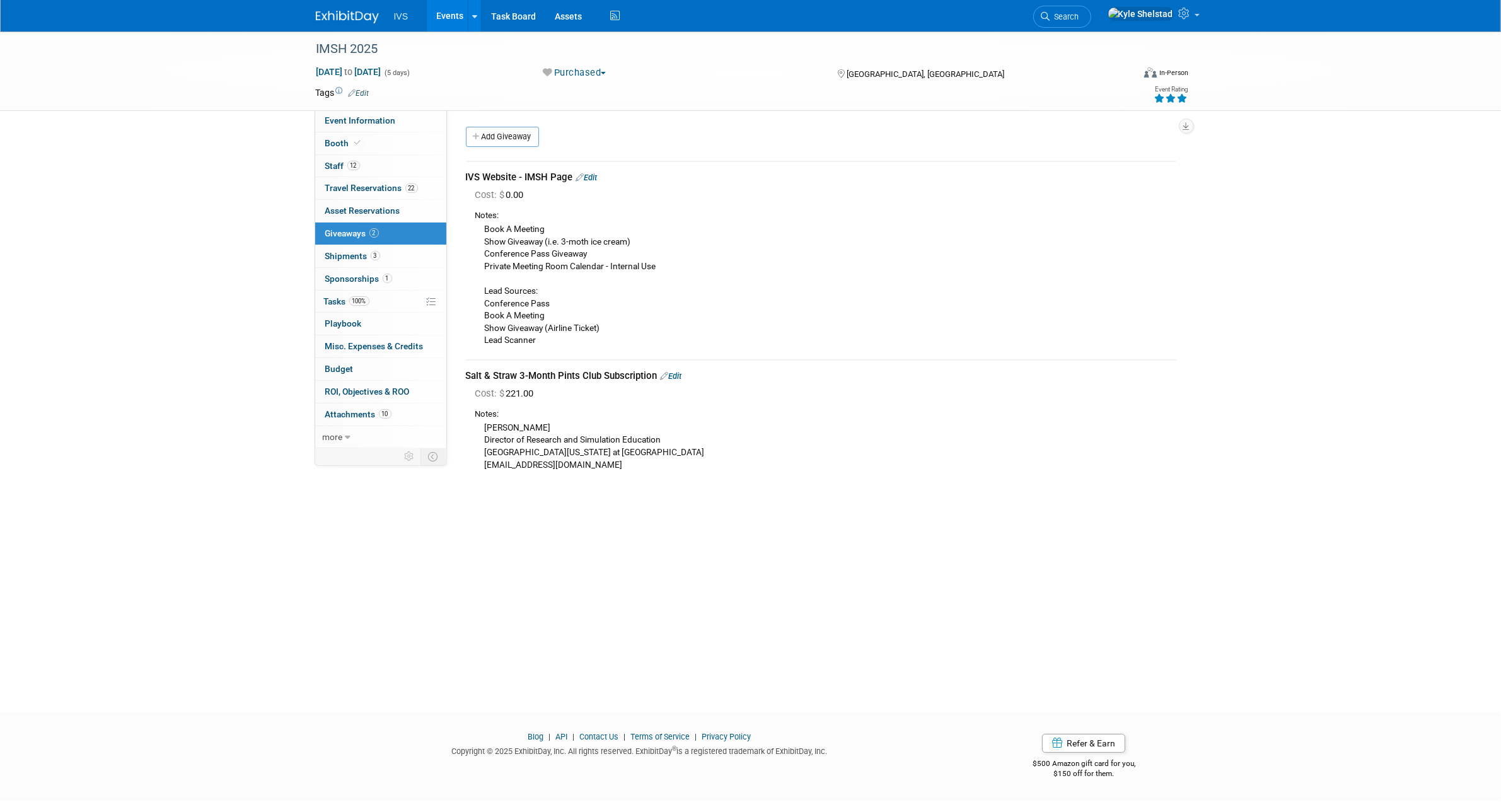
click at [602, 475] on td "Salt & Straw 3-Month Pints Club Subscription Edit Cost: $ 221.00" at bounding box center [821, 422] width 710 height 124
drag, startPoint x: 502, startPoint y: 435, endPoint x: 591, endPoint y: 442, distance: 89.3
click at [591, 442] on div "Stacy Gaither Director of Research and Simulation Education University of Alaba…" at bounding box center [826, 446] width 701 height 51
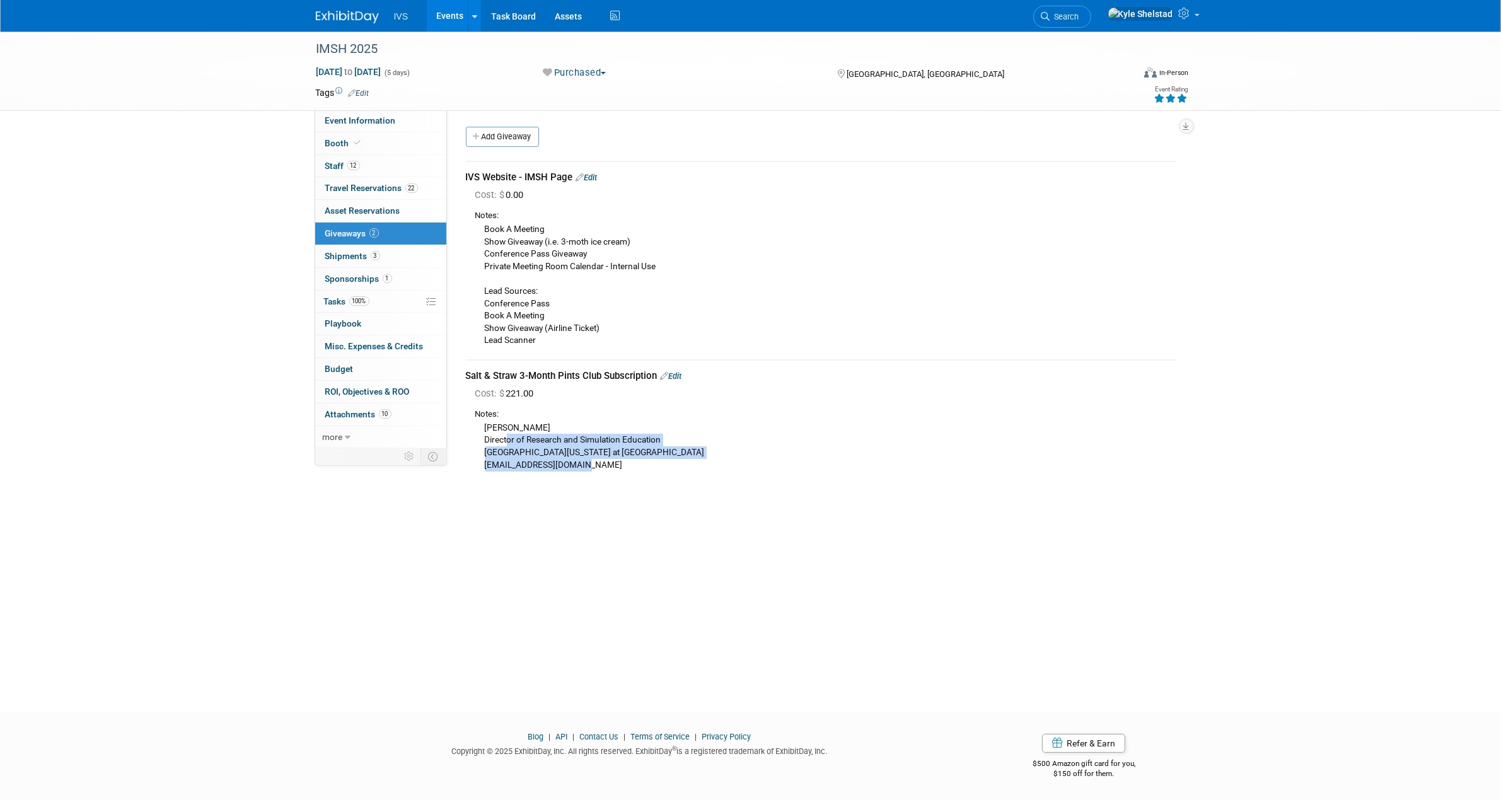
drag, startPoint x: 508, startPoint y: 443, endPoint x: 577, endPoint y: 478, distance: 77.4
click at [577, 478] on td "Salt & Straw 3-Month Pints Club Subscription Edit Cost: $ 221.00" at bounding box center [821, 422] width 710 height 124
drag, startPoint x: 589, startPoint y: 460, endPoint x: 478, endPoint y: 420, distance: 118.0
click at [478, 420] on div "Stacy Gaither Director of Research and Simulation Education University of Alaba…" at bounding box center [826, 446] width 701 height 51
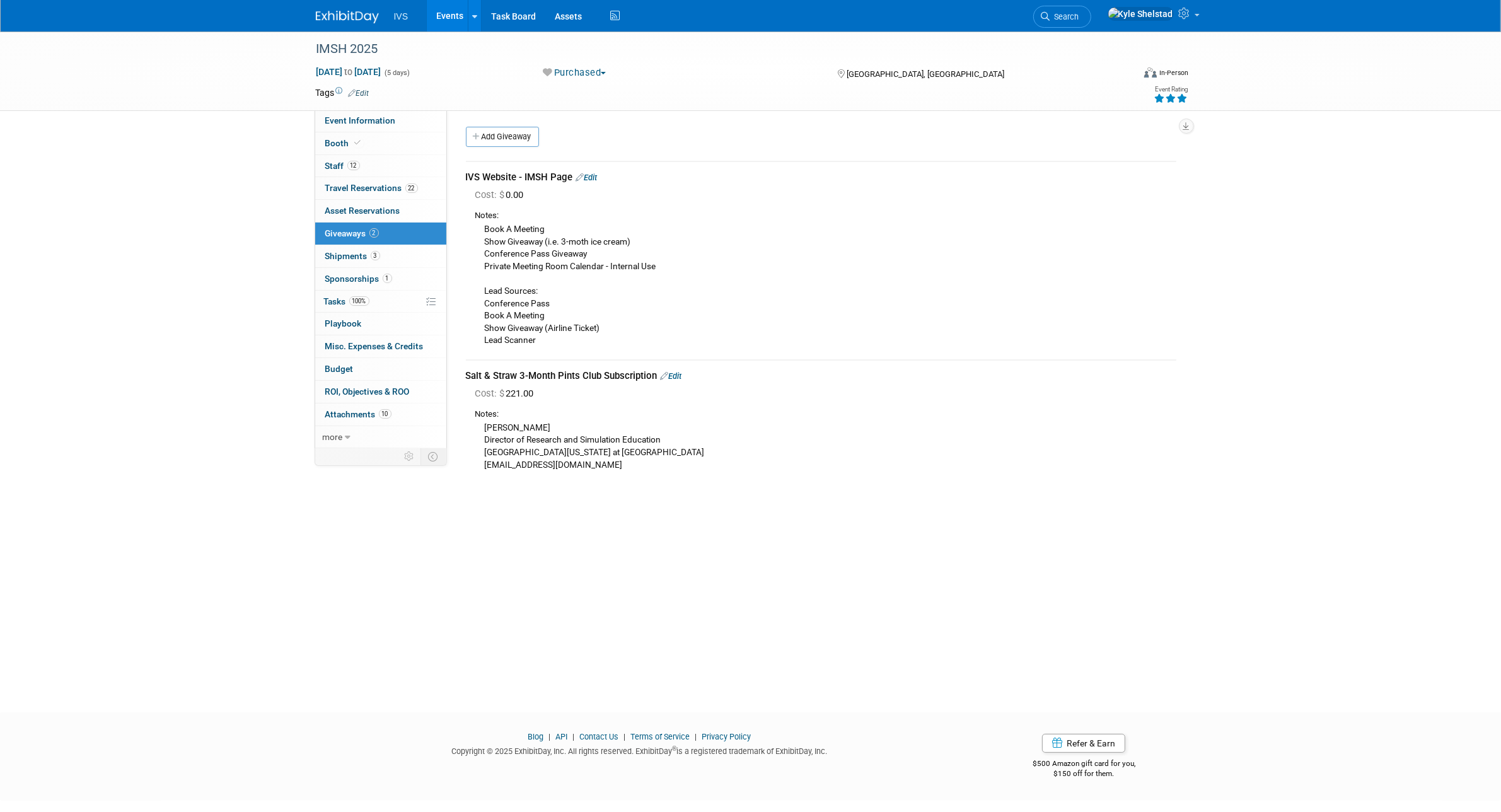
click at [484, 429] on div "Stacy Gaither Director of Research and Simulation Education University of Alaba…" at bounding box center [826, 446] width 701 height 51
drag, startPoint x: 484, startPoint y: 424, endPoint x: 617, endPoint y: 498, distance: 152.2
click at [617, 498] on div "IMSH 2025 Jan 10, 2025 to Jan 14, 2025 (5 days) Jan 10, 2025 to Jan 14, 2025 Pu…" at bounding box center [750, 360] width 1501 height 658
click at [631, 462] on div "Stacy Gaither Director of Research and Simulation Education University of Alaba…" at bounding box center [826, 446] width 701 height 51
drag, startPoint x: 600, startPoint y: 462, endPoint x: 470, endPoint y: 419, distance: 136.9
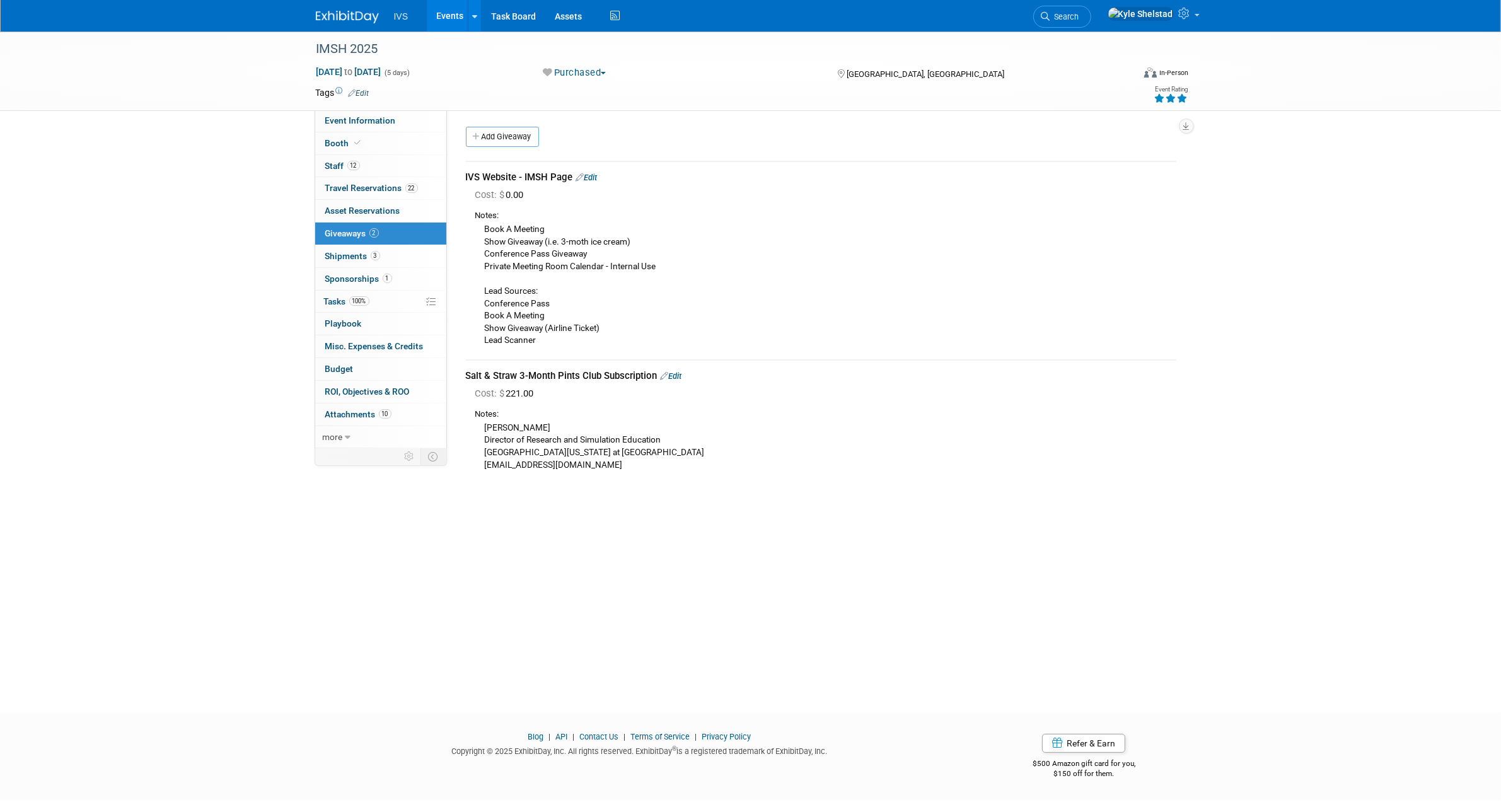
click at [470, 419] on div "Cost: $ 221.00 Notes: Stacy Gaither Director of Research and Simulation Educati…" at bounding box center [821, 431] width 710 height 88
drag, startPoint x: 474, startPoint y: 414, endPoint x: 603, endPoint y: 474, distance: 142.3
click at [603, 474] on td "Salt & Straw 3-Month Pints Club Subscription Edit Cost: $ 221.00" at bounding box center [821, 422] width 710 height 124
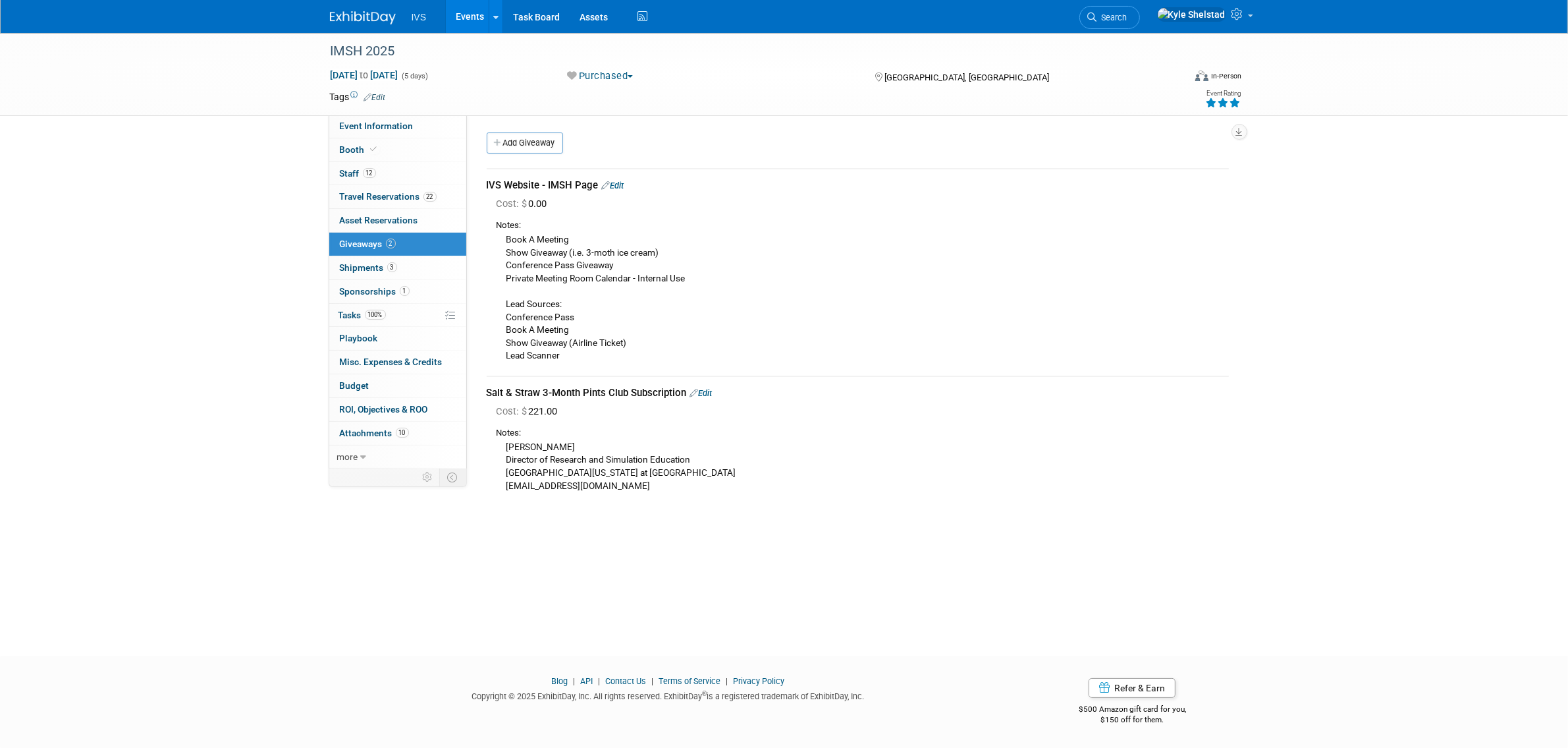
click at [466, 7] on link "Events" at bounding box center [470, 16] width 48 height 33
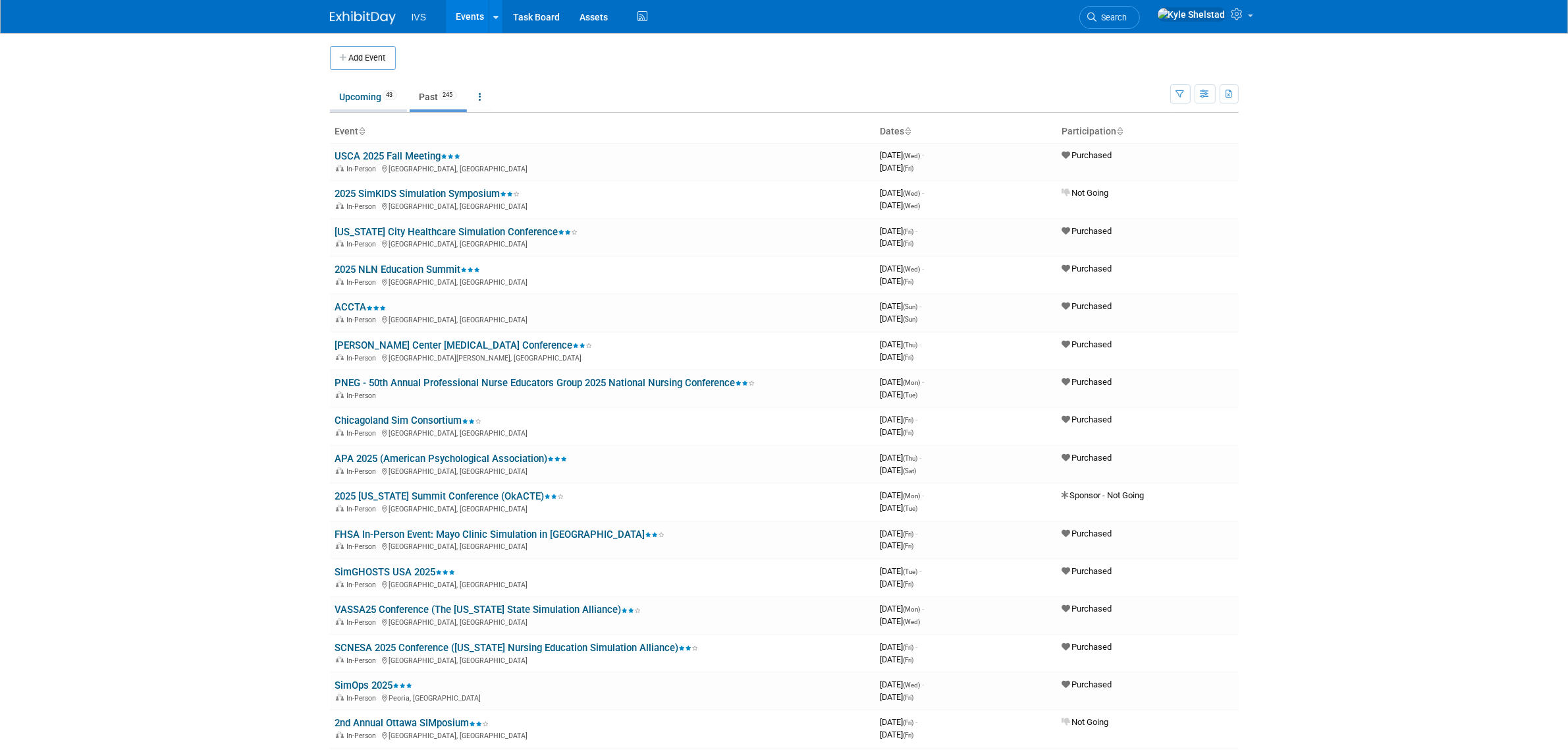
click at [384, 95] on span "43" at bounding box center [389, 95] width 14 height 10
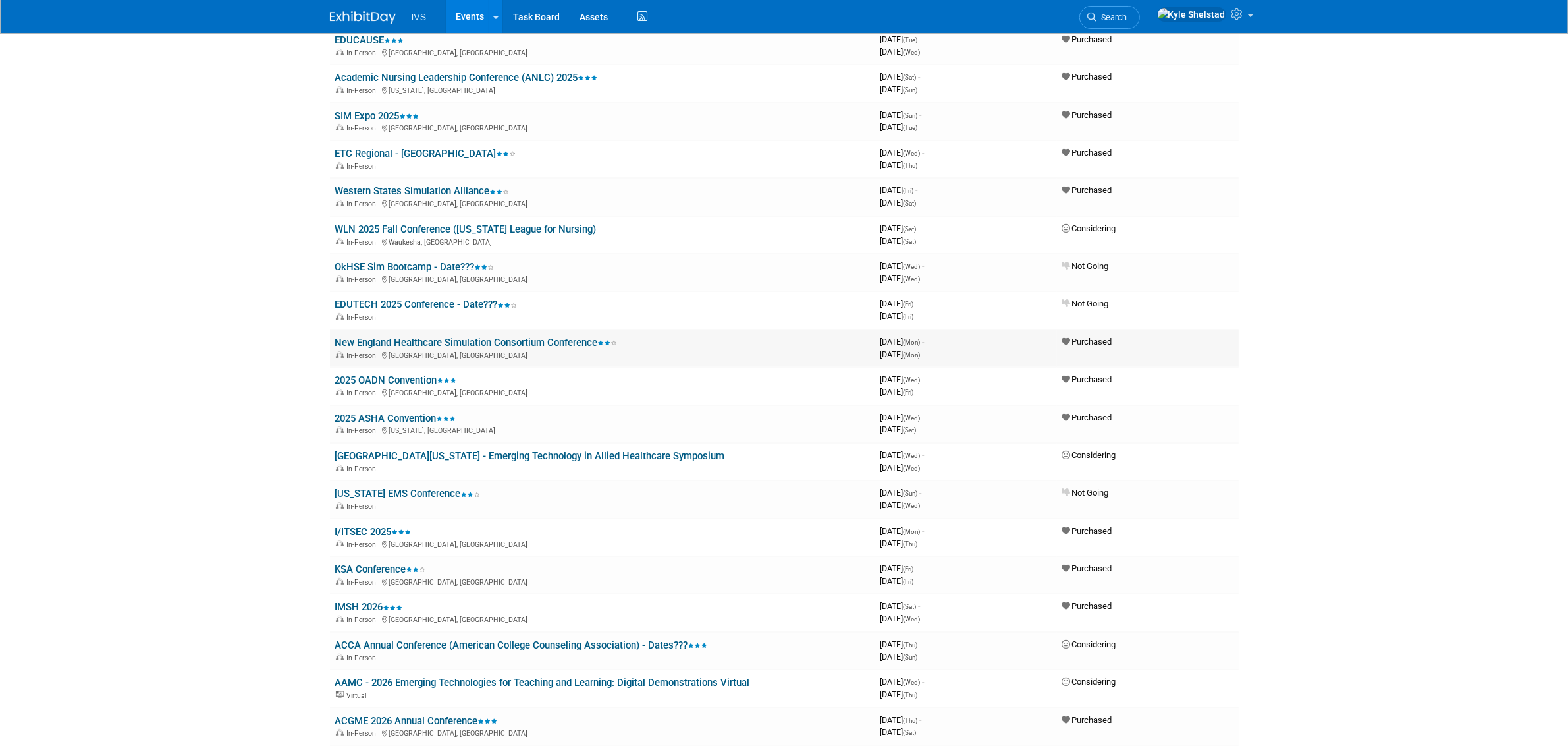
scroll to position [439, 0]
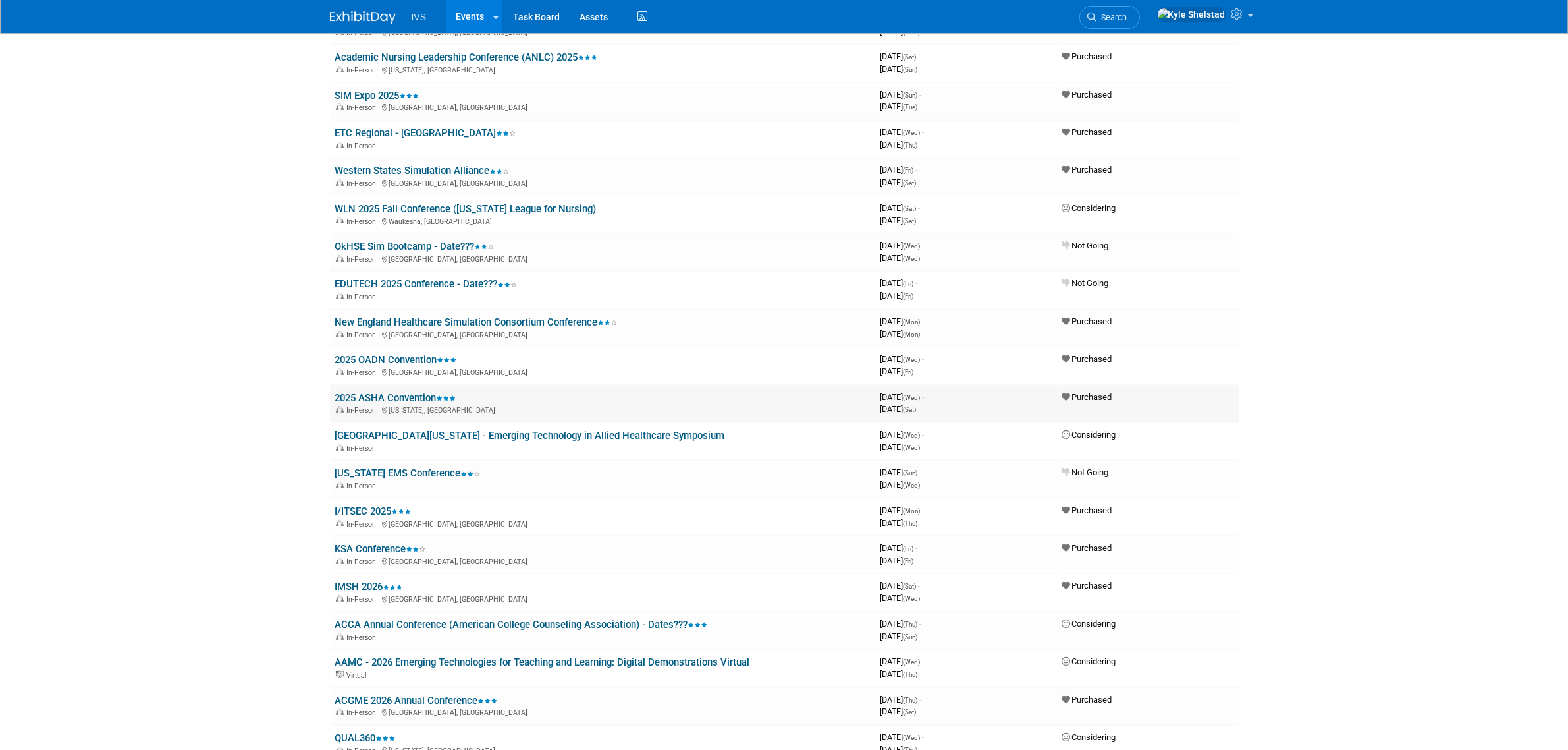
click at [375, 392] on link "2025 ASHA Convention" at bounding box center [396, 398] width 121 height 12
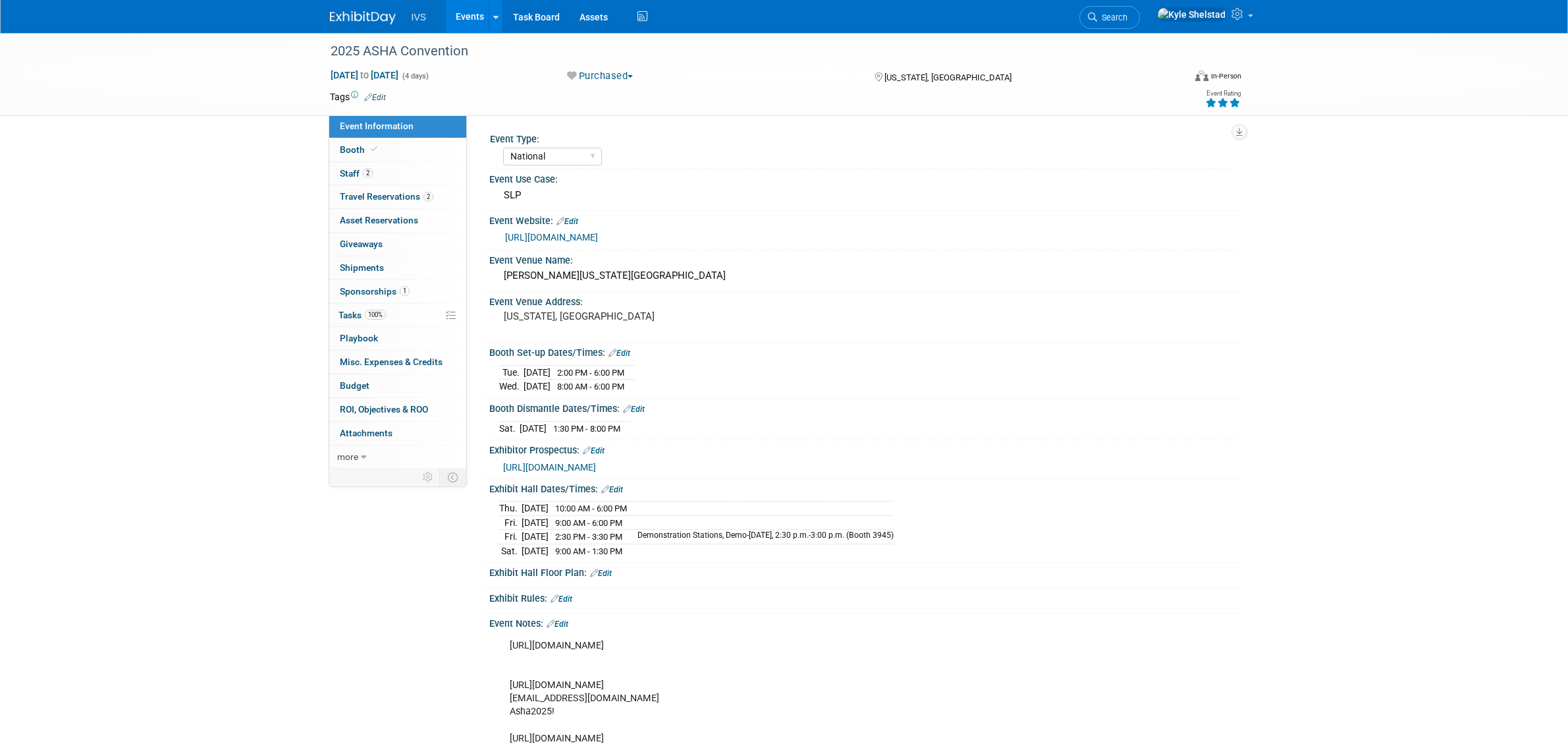
select select "National"
click at [403, 157] on link "Booth" at bounding box center [398, 150] width 137 height 23
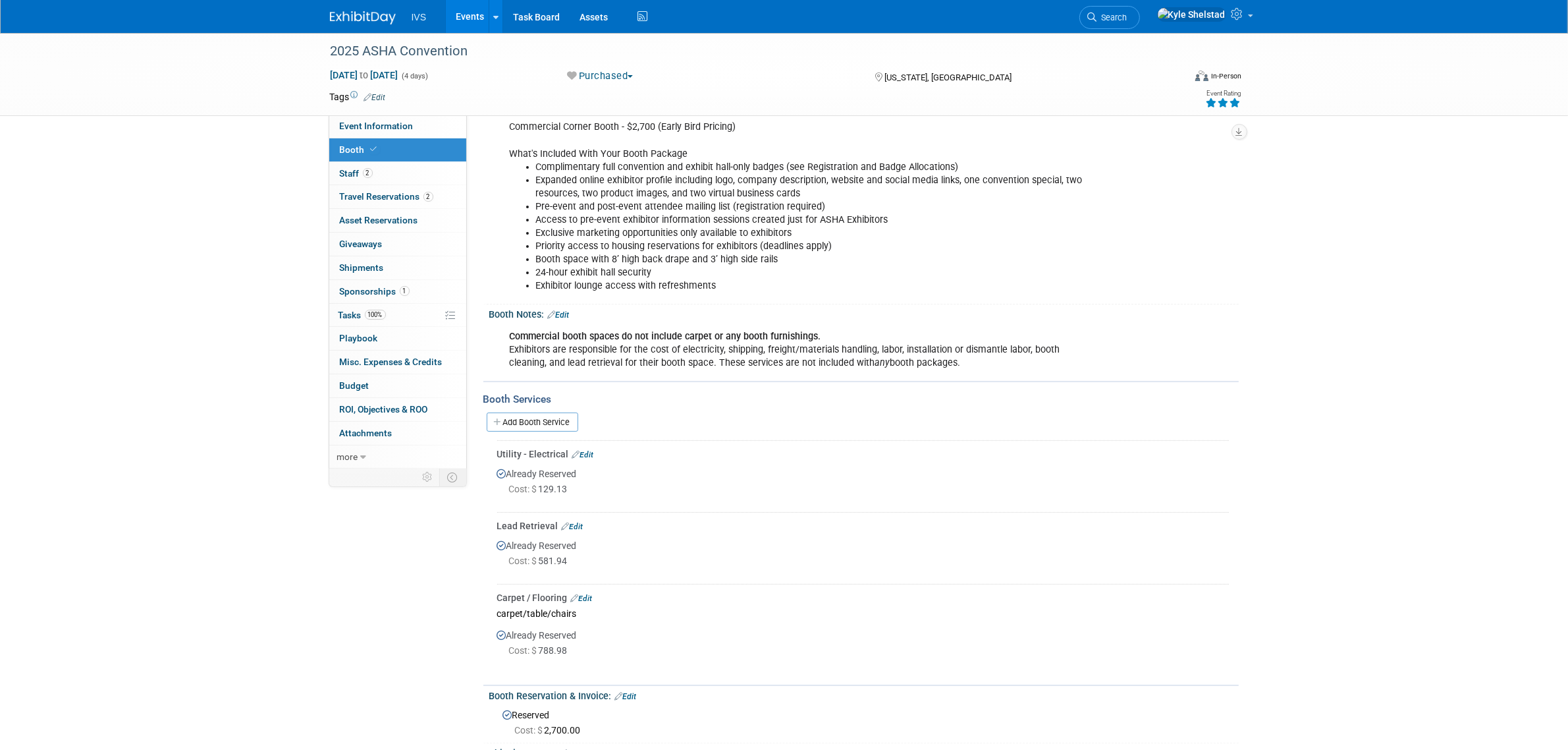
scroll to position [165, 0]
